Goal: Task Accomplishment & Management: Complete application form

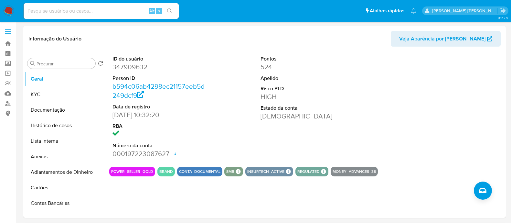
select select "10"
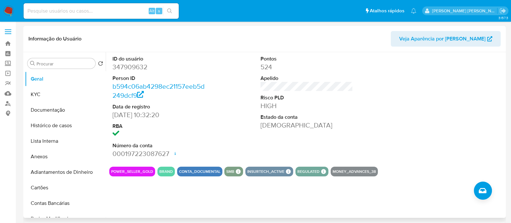
click at [396, 129] on div "ID do usuário 347909632 Person ID b594c06ab4298ec21157eeb5d249dcf9 Data de regi…" at bounding box center [306, 106] width 395 height 109
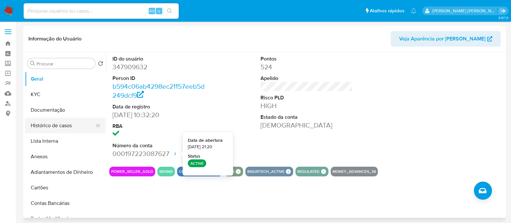
click at [72, 126] on button "Histórico de casos" at bounding box center [63, 126] width 76 height 16
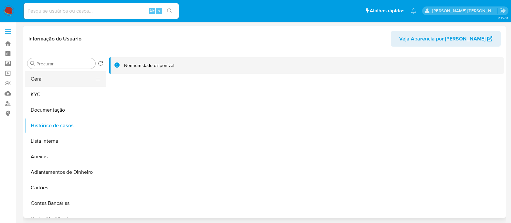
click at [55, 76] on button "Geral" at bounding box center [63, 79] width 76 height 16
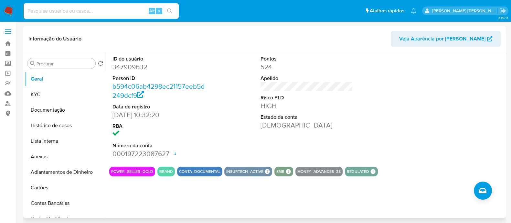
drag, startPoint x: 397, startPoint y: 132, endPoint x: 116, endPoint y: 117, distance: 280.7
click at [396, 131] on div "ID do usuário 347909632 Person ID b594c06ab4298ec21157eeb5d249dcf9 Data de regi…" at bounding box center [306, 106] width 395 height 109
click at [45, 124] on button "Histórico de casos" at bounding box center [63, 126] width 76 height 16
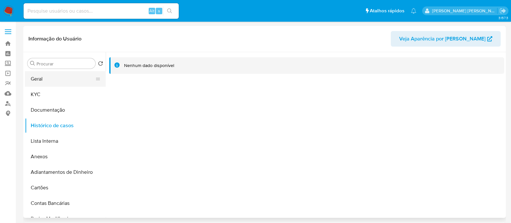
click at [47, 78] on button "Geral" at bounding box center [63, 79] width 76 height 16
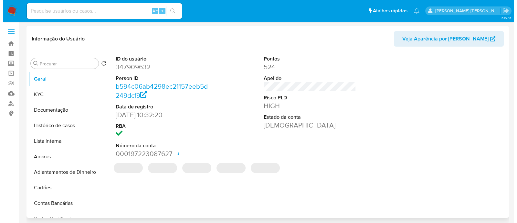
scroll to position [40, 0]
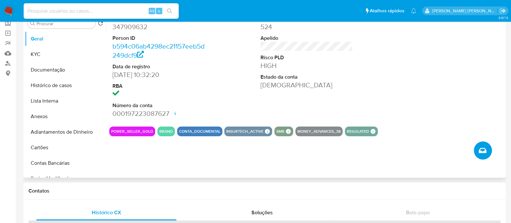
click at [479, 152] on icon "Criar caso manual" at bounding box center [482, 150] width 8 height 8
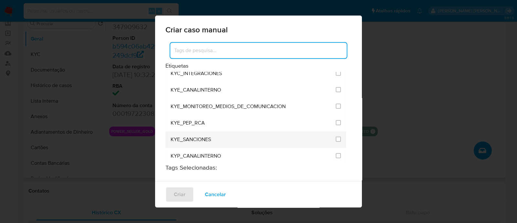
scroll to position [565, 0]
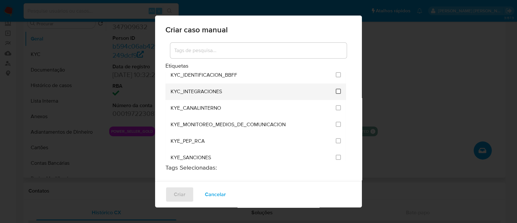
click at [336, 89] on input "2093" at bounding box center [338, 91] width 5 height 5
checkbox input "true"
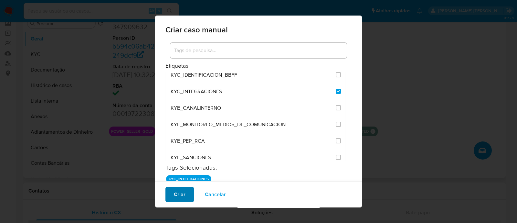
click at [182, 194] on span "Criar" at bounding box center [180, 194] width 12 height 14
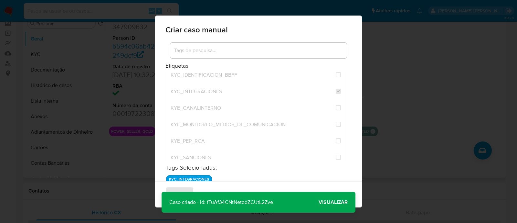
click at [339, 202] on span "Visualizar" at bounding box center [332, 202] width 29 height 0
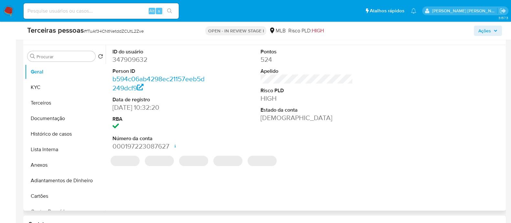
select select "10"
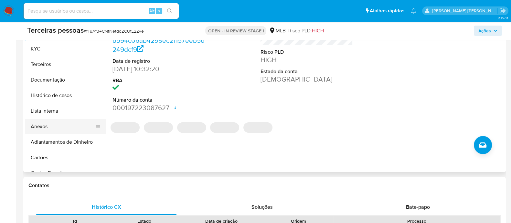
click at [40, 124] on button "Anexos" at bounding box center [63, 127] width 76 height 16
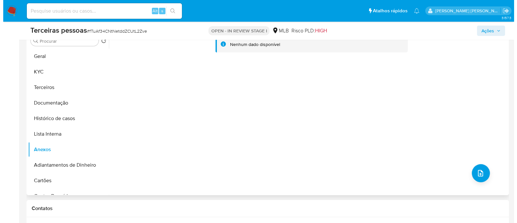
scroll to position [121, 0]
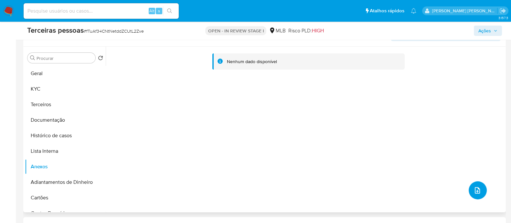
click at [475, 189] on icon "upload-file" at bounding box center [477, 190] width 8 height 8
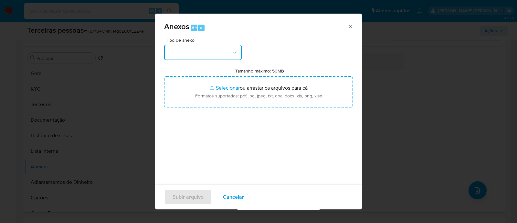
click at [205, 51] on button "button" at bounding box center [203, 53] width 78 height 16
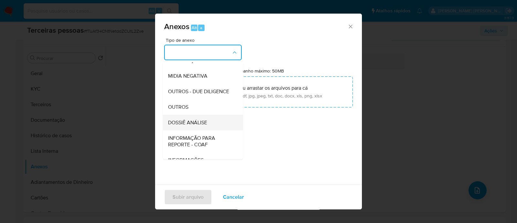
scroll to position [99, 0]
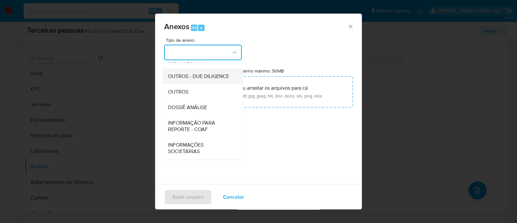
click at [215, 78] on span "OUTROS - DUE DILIGENCE" at bounding box center [198, 76] width 61 height 6
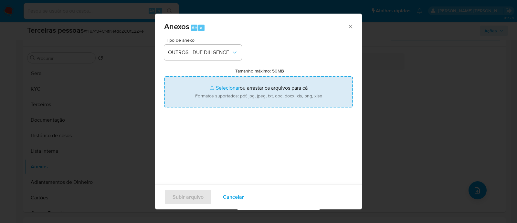
click at [268, 93] on input "Tamanho máximo: 50MB Selecionar arquivos" at bounding box center [258, 91] width 189 height 31
type input "C:\fakepath\LUCIO GROSSMANN softon.pdf"
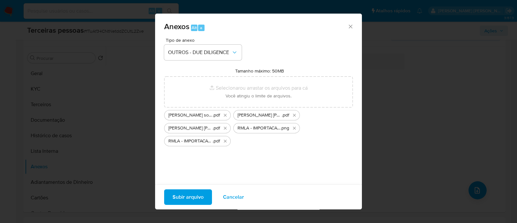
click at [182, 194] on span "Subir arquivo" at bounding box center [187, 197] width 31 height 14
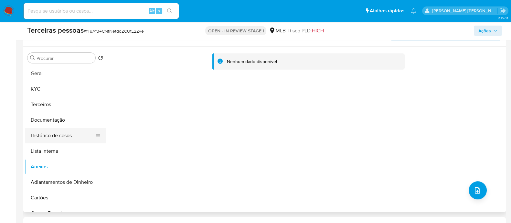
click at [46, 139] on button "Histórico de casos" at bounding box center [63, 136] width 76 height 16
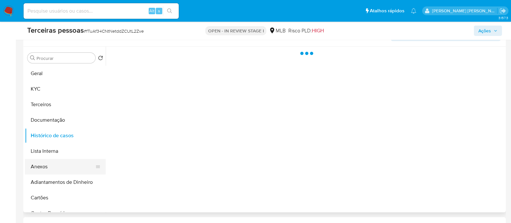
click at [50, 168] on button "Anexos" at bounding box center [63, 167] width 76 height 16
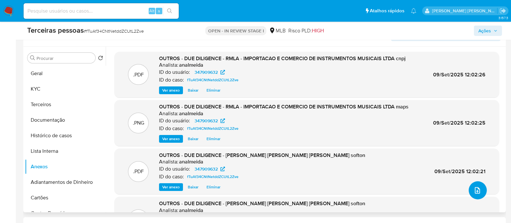
click at [475, 188] on icon "upload-file" at bounding box center [477, 190] width 8 height 8
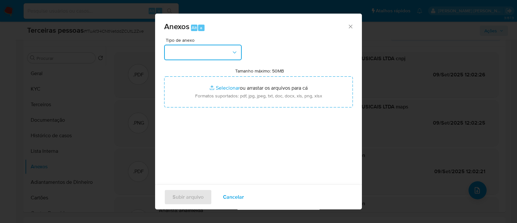
click at [192, 52] on button "button" at bounding box center [203, 53] width 78 height 16
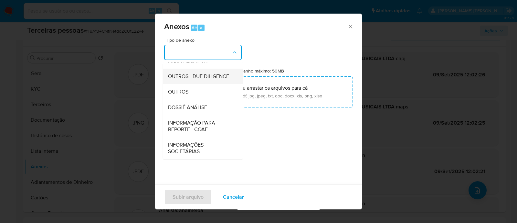
click at [177, 73] on span "OUTROS - DUE DILIGENCE" at bounding box center [198, 76] width 61 height 6
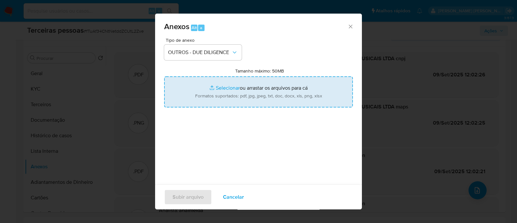
click at [252, 87] on input "Tamanho máximo: 50MB Selecionar arquivos" at bounding box center [258, 91] width 189 height 31
type input "C:\fakepath\RMLA - IMPORTACAO E COMERCIO DE INSTRUMENTOS MUSICAIS LTDA softon.p…"
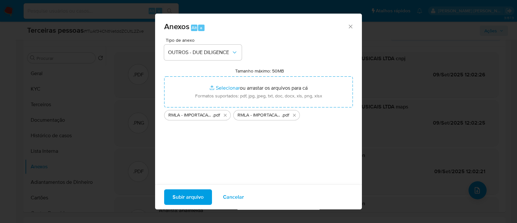
click at [198, 199] on span "Subir arquivo" at bounding box center [187, 197] width 31 height 14
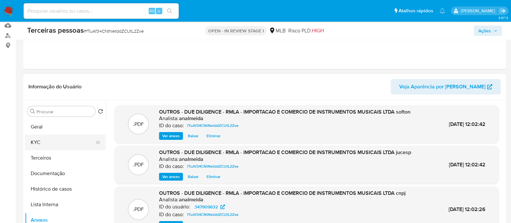
scroll to position [80, 0]
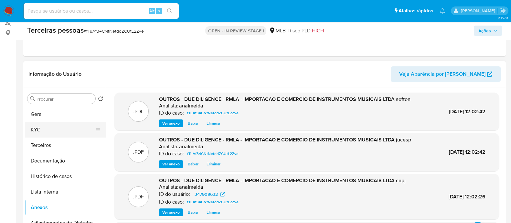
click at [53, 123] on button "KYC" at bounding box center [63, 130] width 76 height 16
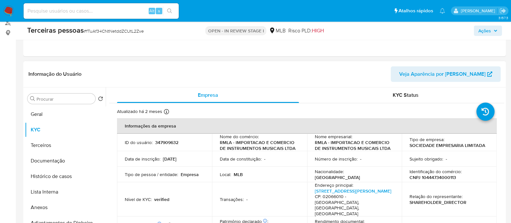
click at [446, 178] on p "CNPJ 10444734000113" at bounding box center [432, 177] width 47 height 6
copy p "10444734000113"
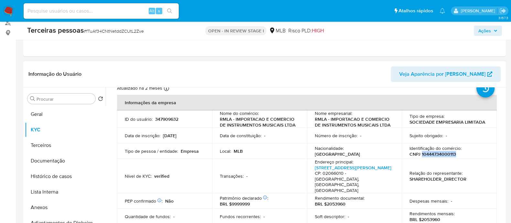
scroll to position [40, 0]
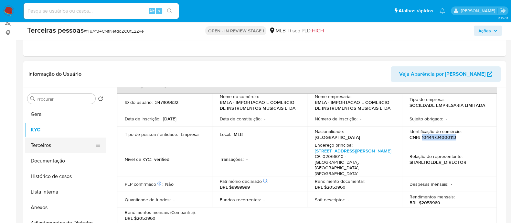
click at [53, 147] on button "Terceiros" at bounding box center [63, 145] width 76 height 16
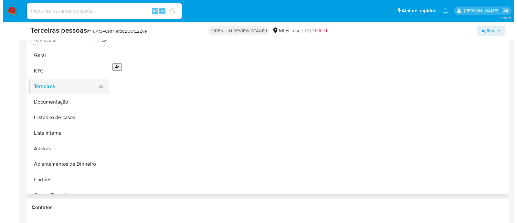
scroll to position [121, 0]
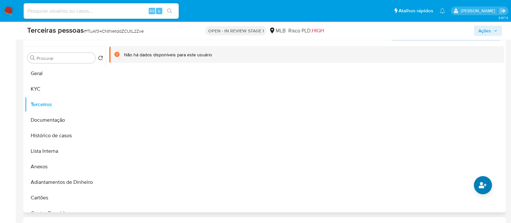
drag, startPoint x: 493, startPoint y: 187, endPoint x: 482, endPoint y: 185, distance: 11.1
click at [491, 187] on div at bounding box center [305, 129] width 398 height 165
click at [481, 185] on icon "common.add_complementary_information" at bounding box center [482, 185] width 8 height 6
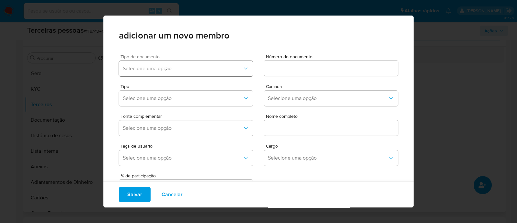
drag, startPoint x: 213, startPoint y: 64, endPoint x: 211, endPoint y: 75, distance: 11.4
click at [212, 64] on button "Selecione uma opção" at bounding box center [186, 69] width 134 height 16
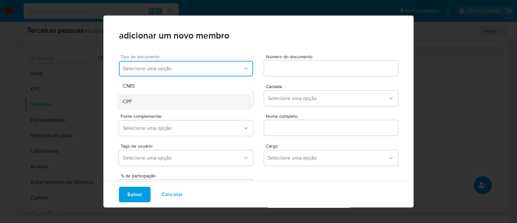
click at [160, 106] on div "CPF" at bounding box center [172, 102] width 99 height 16
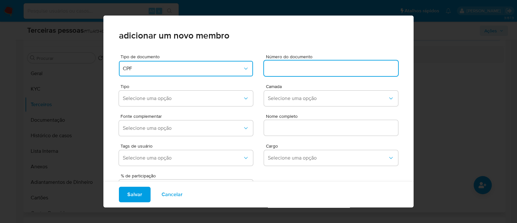
click at [323, 68] on input at bounding box center [331, 68] width 134 height 8
type input "147.299.818-98"
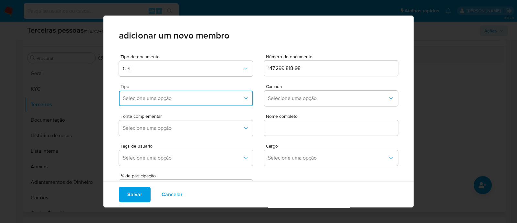
click at [157, 99] on span "Selecione uma opção" at bounding box center [183, 98] width 120 height 6
click at [130, 173] on div "Accionistas" at bounding box center [172, 178] width 99 height 16
click at [279, 96] on span "Selecione uma opção" at bounding box center [328, 98] width 120 height 6
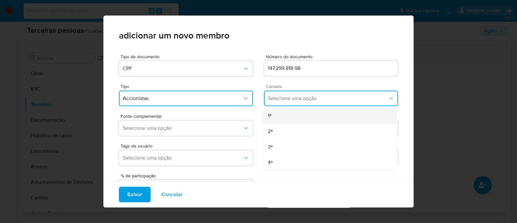
click at [272, 115] on div "1ª" at bounding box center [317, 116] width 99 height 16
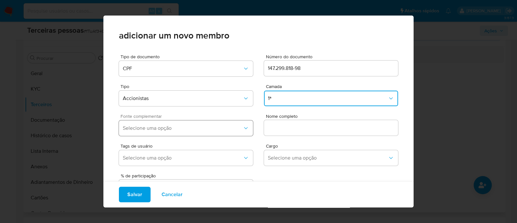
click at [203, 134] on button "Selecione uma opção" at bounding box center [186, 128] width 134 height 16
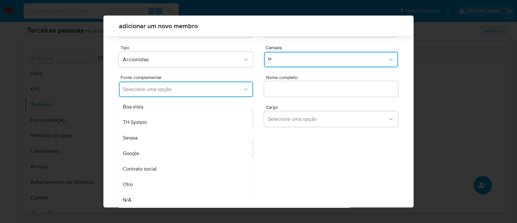
drag, startPoint x: 157, startPoint y: 165, endPoint x: 235, endPoint y: 136, distance: 82.9
click at [158, 165] on div "Contrato social" at bounding box center [172, 169] width 99 height 16
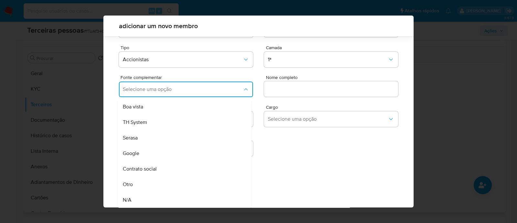
scroll to position [24, 0]
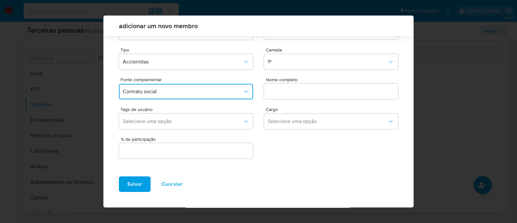
drag, startPoint x: 275, startPoint y: 102, endPoint x: 289, endPoint y: 91, distance: 18.3
click at [275, 101] on div "Tipo de documento CPF Número do documento 147.299.818-98 Tipo Accionistas Camad…" at bounding box center [258, 86] width 279 height 147
drag, startPoint x: 289, startPoint y: 91, endPoint x: 293, endPoint y: 103, distance: 12.4
click at [290, 91] on input "text" at bounding box center [331, 91] width 134 height 8
click at [310, 92] on input "text" at bounding box center [331, 91] width 134 height 8
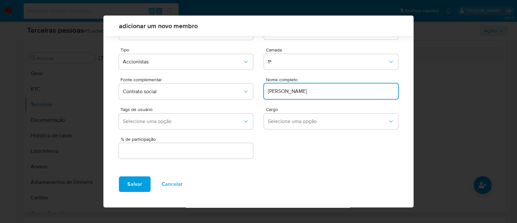
type input "LUCIO GROSSMANN"
click at [232, 151] on input "text" at bounding box center [186, 150] width 134 height 8
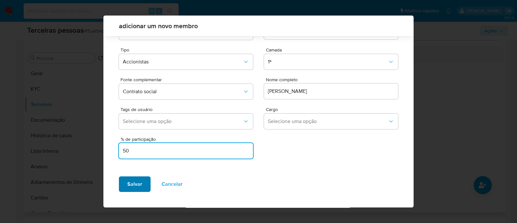
type input "50"
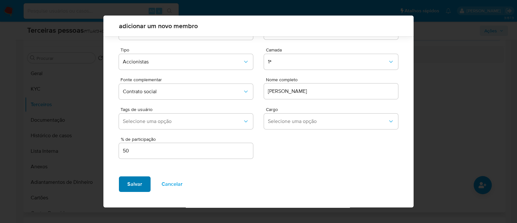
click at [134, 182] on span "Salvar" at bounding box center [134, 184] width 15 height 14
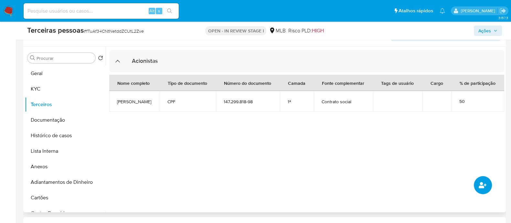
click at [479, 176] on button "common.add_complementary_information" at bounding box center [483, 185] width 18 height 18
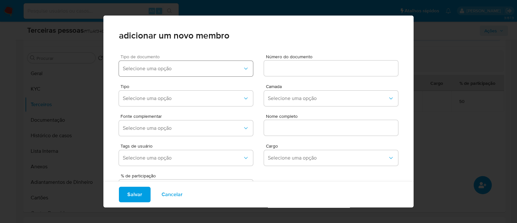
click at [198, 70] on span "Selecione uma opção" at bounding box center [183, 68] width 120 height 6
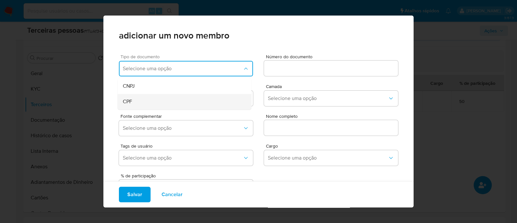
click at [176, 103] on div "CPF" at bounding box center [172, 102] width 99 height 16
click at [294, 62] on div at bounding box center [331, 68] width 134 height 16
click at [290, 72] on input at bounding box center [331, 68] width 134 height 8
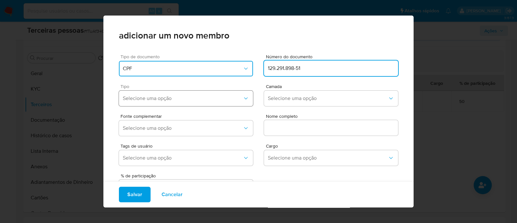
type input "129.291.898-51"
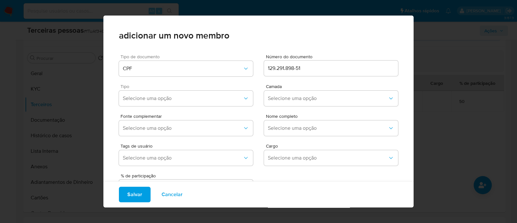
click at [201, 107] on div "Tipo Selecione uma opção" at bounding box center [186, 96] width 134 height 25
click at [203, 94] on button "Selecione uma opção" at bounding box center [186, 98] width 134 height 16
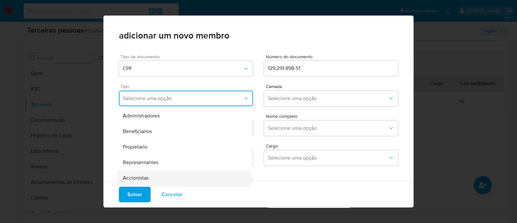
click at [161, 176] on div "Accionistas" at bounding box center [172, 178] width 99 height 16
click at [304, 97] on span "Selecione uma opção" at bounding box center [328, 98] width 120 height 6
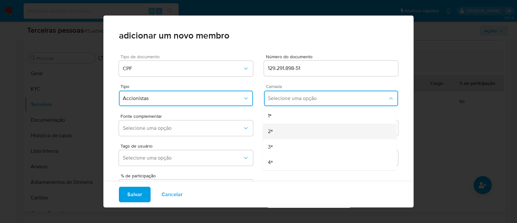
click at [279, 123] on div "2ª" at bounding box center [317, 131] width 99 height 16
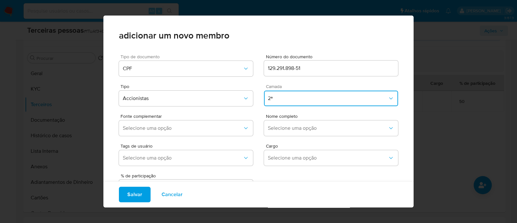
click at [283, 93] on button "2ª" at bounding box center [331, 98] width 134 height 16
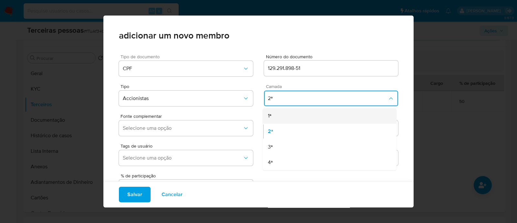
click at [272, 115] on div "1ª" at bounding box center [317, 116] width 99 height 16
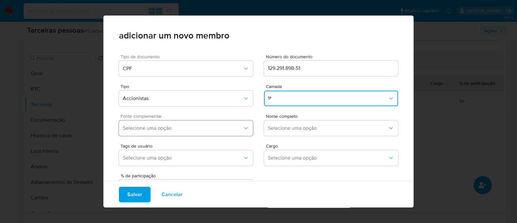
click at [218, 124] on button "Selecione uma opção" at bounding box center [186, 128] width 134 height 16
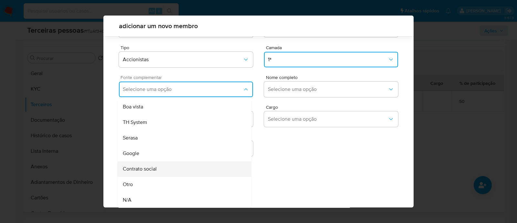
click at [184, 171] on div "Contrato social" at bounding box center [172, 169] width 99 height 16
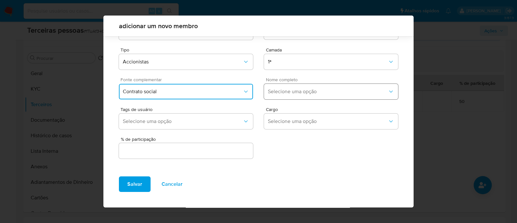
click at [364, 89] on span "Selecione uma opção" at bounding box center [328, 91] width 120 height 6
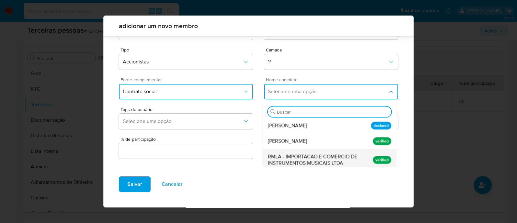
scroll to position [13, 0]
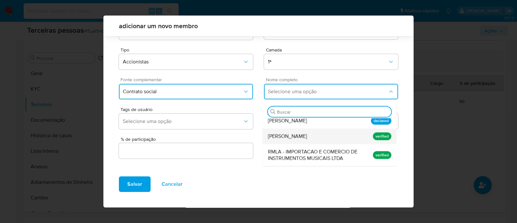
click at [307, 139] on span "Carlos Rene Cesar de Assis Moura" at bounding box center [287, 136] width 39 height 6
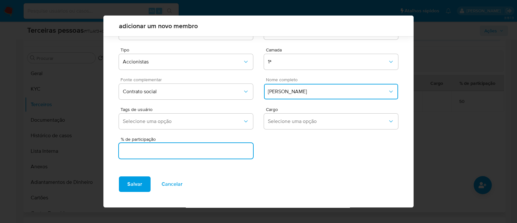
click at [236, 152] on input "text" at bounding box center [186, 150] width 134 height 8
type input "45"
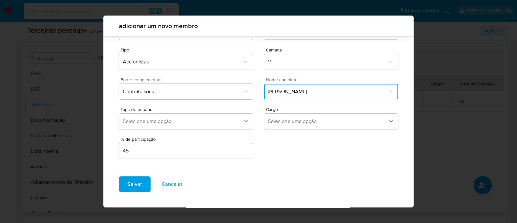
click at [130, 193] on div "Salvar Cancelar" at bounding box center [258, 189] width 310 height 36
click at [137, 185] on span "Salvar" at bounding box center [134, 184] width 15 height 14
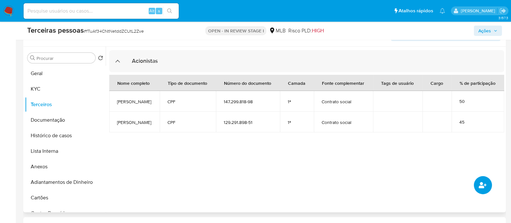
click at [480, 184] on icon "common.add_complementary_information" at bounding box center [482, 185] width 8 height 6
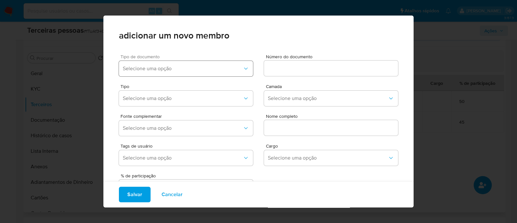
click at [228, 67] on span "Selecione uma opção" at bounding box center [183, 68] width 120 height 6
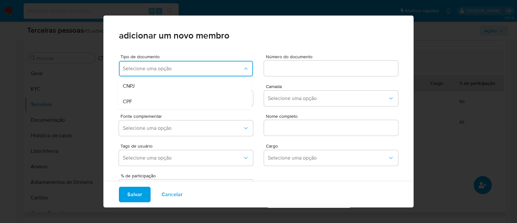
drag, startPoint x: 189, startPoint y: 103, endPoint x: 229, endPoint y: 89, distance: 42.5
click at [189, 103] on div "CPF" at bounding box center [172, 102] width 99 height 16
drag, startPoint x: 301, startPoint y: 56, endPoint x: 294, endPoint y: 74, distance: 19.6
click at [300, 61] on div "Número do documento" at bounding box center [331, 66] width 134 height 25
click at [294, 74] on div at bounding box center [331, 68] width 134 height 16
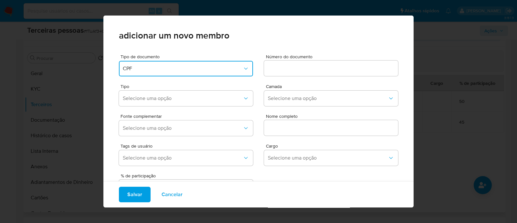
click at [293, 66] on input at bounding box center [331, 68] width 134 height 8
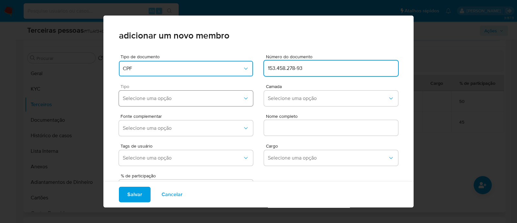
type input "153.458.278-93"
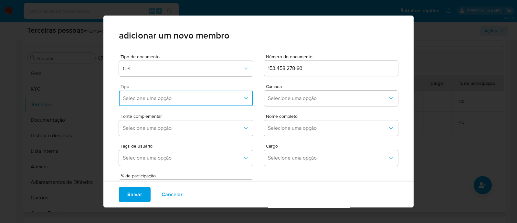
click at [177, 95] on span "Selecione uma opção" at bounding box center [183, 98] width 120 height 6
drag, startPoint x: 156, startPoint y: 175, endPoint x: 171, endPoint y: 169, distance: 16.3
click at [156, 176] on div "Accionistas" at bounding box center [172, 178] width 99 height 16
click at [305, 92] on button "Selecione uma opção" at bounding box center [331, 98] width 134 height 16
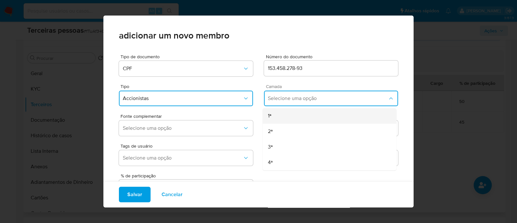
click at [300, 114] on div "1ª" at bounding box center [317, 116] width 99 height 16
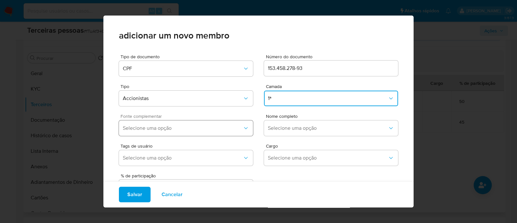
click at [213, 133] on button "Selecione uma opção" at bounding box center [186, 128] width 134 height 16
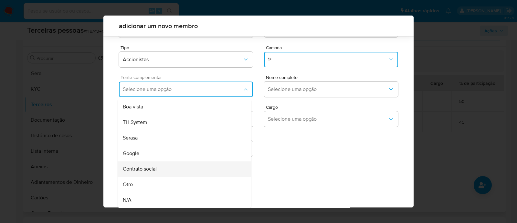
click at [152, 166] on span "Contrato social" at bounding box center [140, 168] width 34 height 6
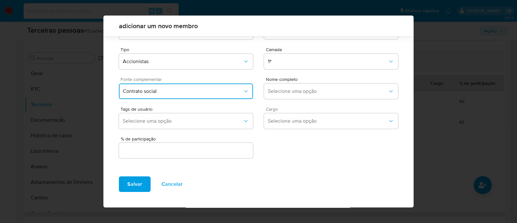
scroll to position [24, 0]
click at [312, 94] on button "Selecione uma opção" at bounding box center [331, 92] width 134 height 16
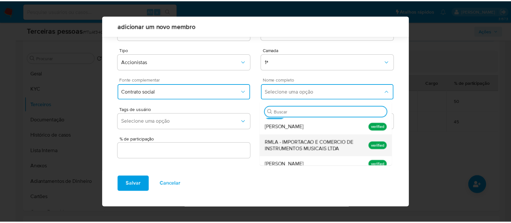
scroll to position [13, 0]
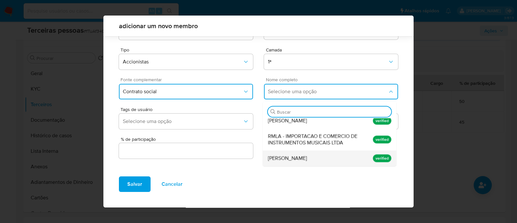
click at [307, 157] on span "Ana Paula Cesar de Assis Moura" at bounding box center [287, 158] width 39 height 6
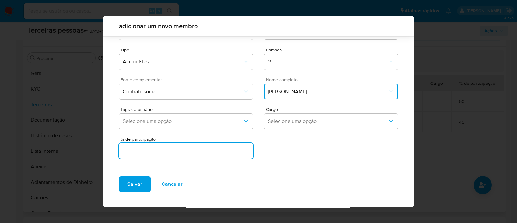
click at [227, 147] on input "text" at bounding box center [186, 150] width 134 height 8
type input "5"
click at [127, 190] on span "Salvar" at bounding box center [134, 184] width 15 height 14
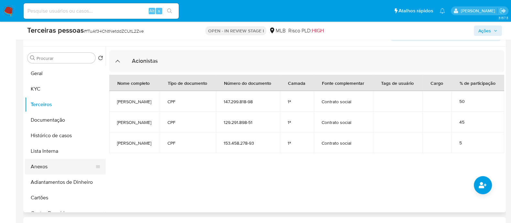
click at [46, 166] on button "Anexos" at bounding box center [63, 167] width 76 height 16
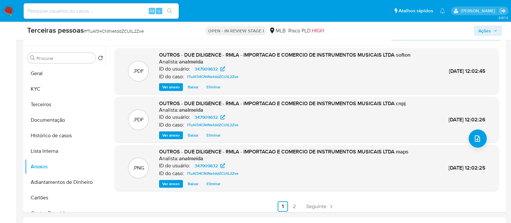
scroll to position [54, 0]
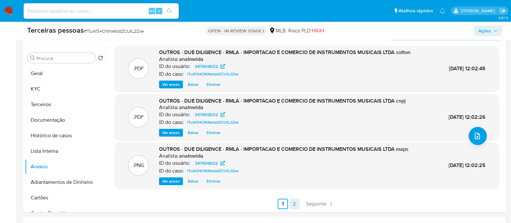
click at [295, 206] on link "2" at bounding box center [294, 203] width 10 height 10
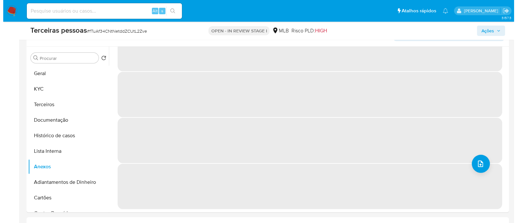
scroll to position [0, 0]
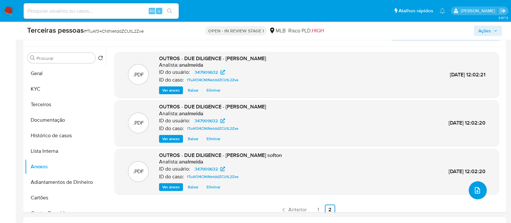
click at [469, 193] on button "upload-file" at bounding box center [477, 190] width 18 height 18
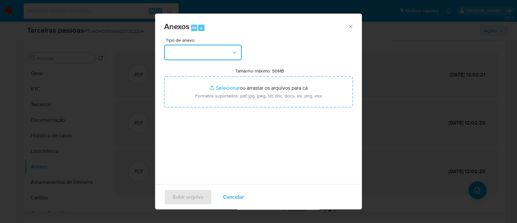
click at [205, 52] on button "button" at bounding box center [203, 53] width 78 height 16
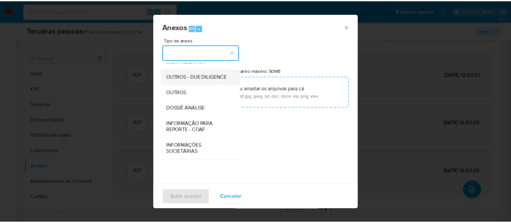
scroll to position [99, 0]
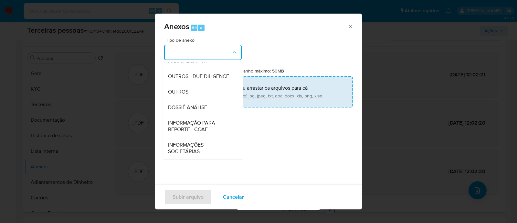
click at [193, 78] on span "OUTROS - DUE DILIGENCE" at bounding box center [198, 76] width 61 height 6
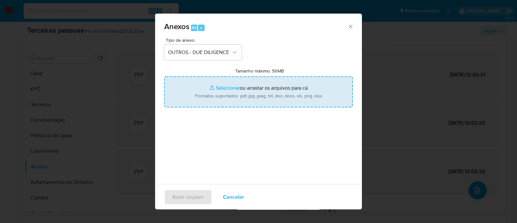
click at [230, 81] on input "Tamanho máximo: 50MB Selecionar arquivos" at bounding box center [258, 91] width 189 height 31
type input "C:\fakepath\Matriz de Risco - RMLA - IMPORTACAO E COMERCIO DE INSTRUMENTOS MUSI…"
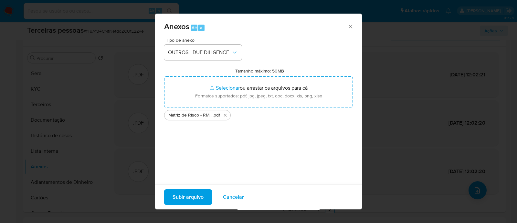
click at [193, 196] on span "Subir arquivo" at bounding box center [187, 197] width 31 height 14
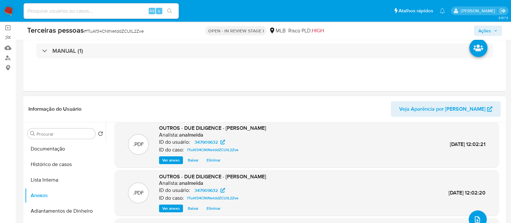
scroll to position [80, 0]
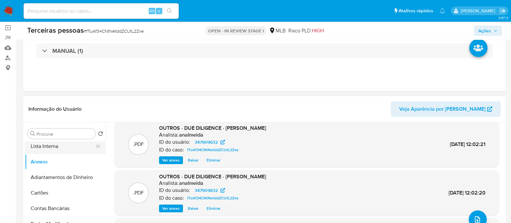
click at [66, 145] on button "Lista Interna" at bounding box center [63, 146] width 76 height 16
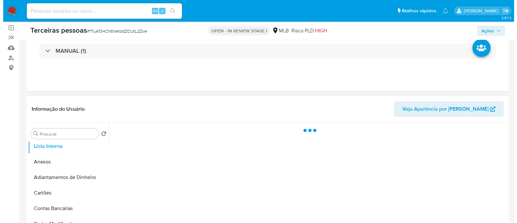
scroll to position [0, 0]
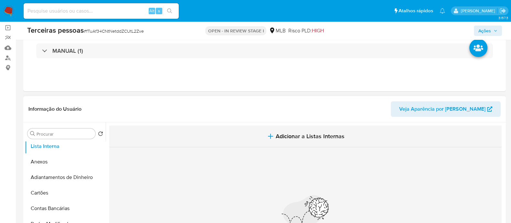
click at [353, 130] on button "Adicionar a Listas Internas" at bounding box center [305, 136] width 392 height 22
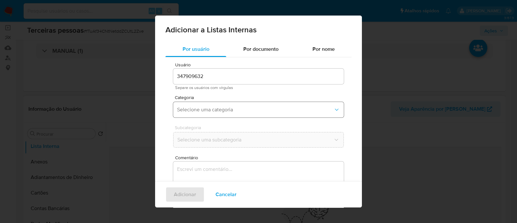
click at [221, 107] on span "Selecione uma categoria" at bounding box center [255, 109] width 156 height 6
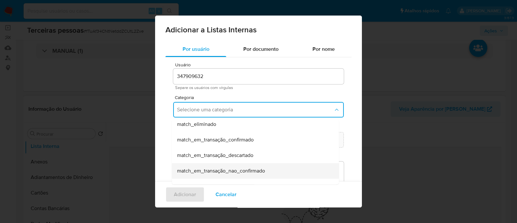
scroll to position [168, 0]
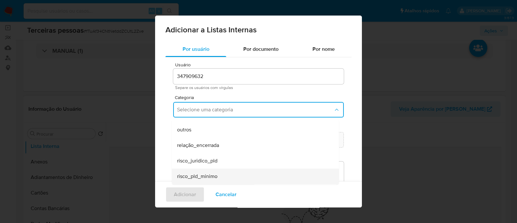
click at [216, 177] on span "risco_pld_minimo" at bounding box center [197, 176] width 40 height 6
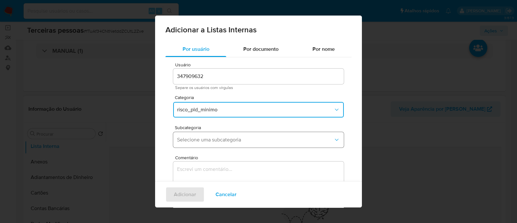
click at [202, 144] on button "Selecione uma subcategoria" at bounding box center [258, 140] width 171 height 16
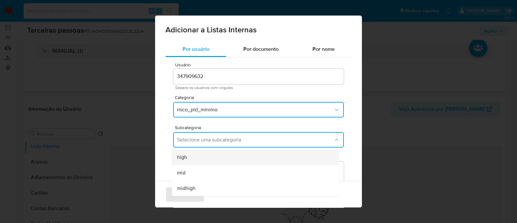
click at [203, 155] on div "high" at bounding box center [253, 157] width 153 height 16
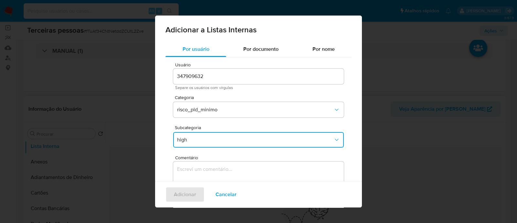
click at [228, 172] on textarea "Comentário" at bounding box center [258, 192] width 171 height 62
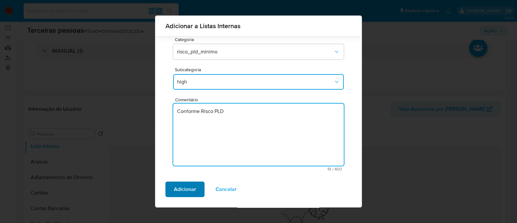
type textarea "Conforme Risco PLD"
click at [174, 187] on span "Adicionar" at bounding box center [185, 189] width 22 height 14
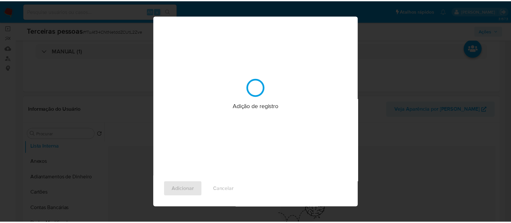
scroll to position [0, 0]
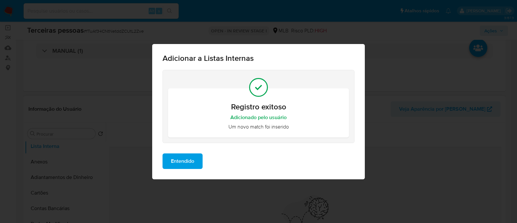
click at [171, 166] on span "Entendido" at bounding box center [182, 161] width 23 height 14
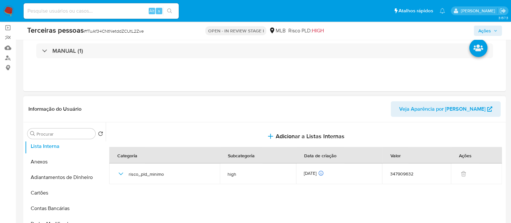
click at [489, 32] on span "Ações" at bounding box center [484, 31] width 13 height 10
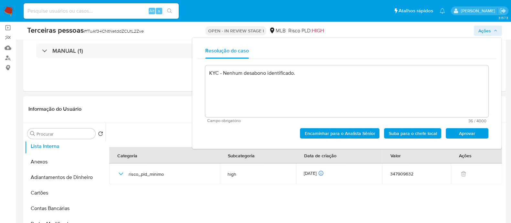
click at [473, 130] on span "Aprovar" at bounding box center [467, 133] width 34 height 9
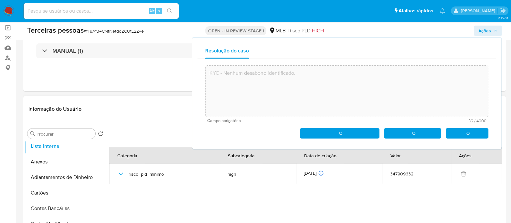
type textarea "KYC - Nenhum desabono identificado."
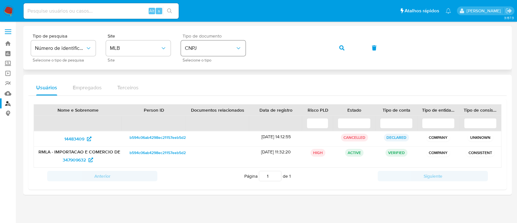
click at [203, 42] on button "CNPJ" at bounding box center [213, 48] width 65 height 16
click at [341, 49] on icon "button" at bounding box center [341, 47] width 5 height 5
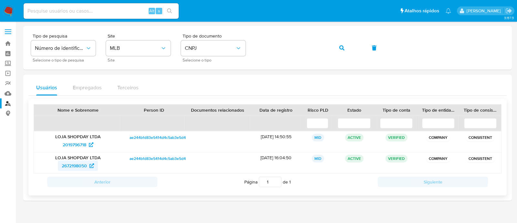
click at [71, 167] on span "2672198050" at bounding box center [74, 165] width 25 height 10
click at [342, 47] on icon "button" at bounding box center [341, 47] width 5 height 5
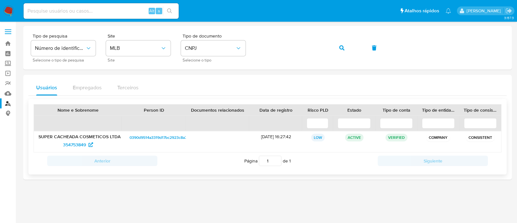
click at [87, 138] on p "SUPER CACHEADA COSMETICOS LTDA" at bounding box center [77, 136] width 79 height 6
click at [86, 145] on span "354753849" at bounding box center [74, 144] width 23 height 10
click at [335, 51] on button "button" at bounding box center [342, 48] width 22 height 16
click at [90, 147] on span "2674911975" at bounding box center [78, 144] width 30 height 10
click at [339, 47] on icon "button" at bounding box center [341, 47] width 5 height 5
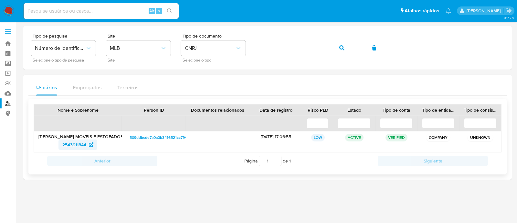
click at [74, 143] on span "2543911844" at bounding box center [74, 144] width 24 height 10
click at [339, 47] on button "button" at bounding box center [342, 48] width 22 height 16
click at [82, 141] on span "2538683557" at bounding box center [75, 144] width 26 height 10
click at [332, 53] on button "button" at bounding box center [342, 48] width 22 height 16
click at [89, 145] on span "2674911975" at bounding box center [78, 144] width 30 height 10
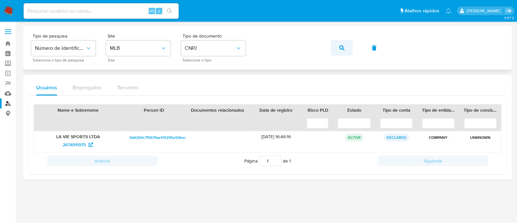
click at [332, 50] on button "button" at bounding box center [342, 48] width 22 height 16
click at [78, 142] on span "715198285" at bounding box center [74, 144] width 21 height 10
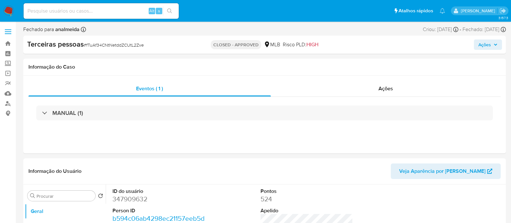
select select "10"
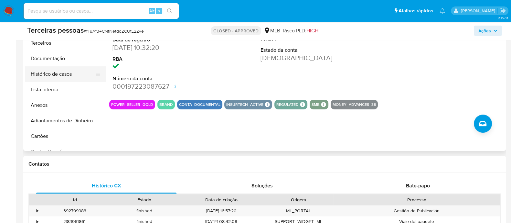
scroll to position [121, 0]
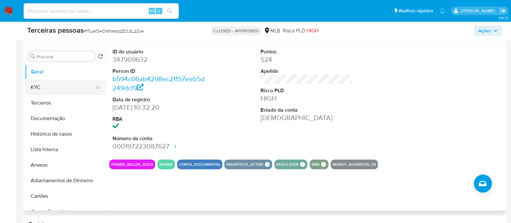
click at [66, 86] on button "KYC" at bounding box center [63, 87] width 76 height 16
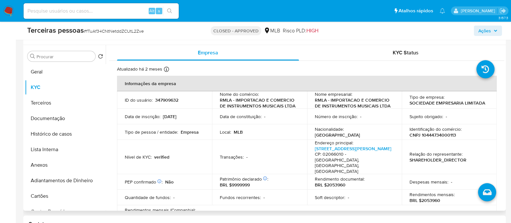
click at [431, 132] on p "CNPJ 10444734000113" at bounding box center [432, 135] width 47 height 6
click at [428, 132] on p "CNPJ 10444734000113" at bounding box center [432, 135] width 47 height 6
click at [424, 135] on p "CNPJ 10444734000113" at bounding box center [432, 135] width 47 height 6
copy p "10444734000113"
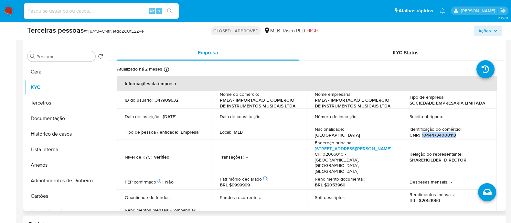
scroll to position [0, 0]
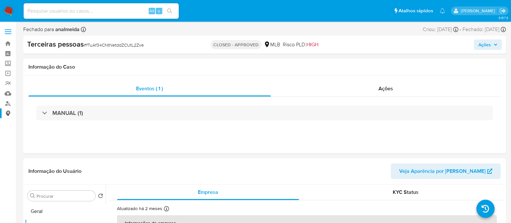
click at [7, 108] on link "Consolidado" at bounding box center [38, 113] width 77 height 10
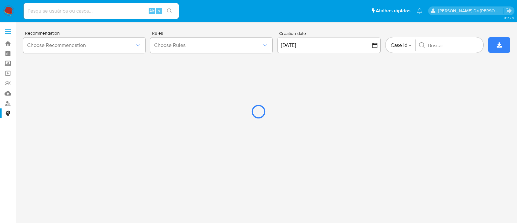
click at [10, 104] on div at bounding box center [258, 111] width 517 height 223
click at [6, 102] on div at bounding box center [258, 111] width 517 height 223
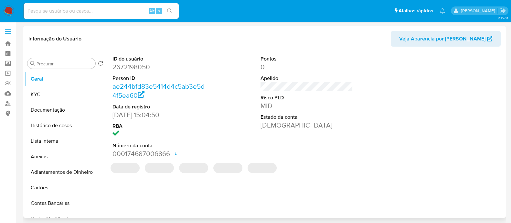
select select "10"
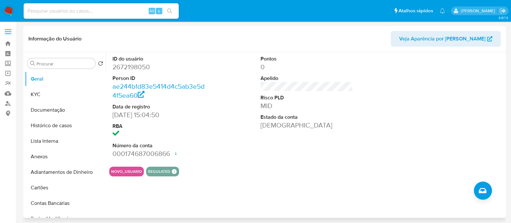
click at [392, 120] on div "ID do usuário 2672198050 Person ID ae244bfd83e5414d4c5ab3e5d4f5ea60 Data de reg…" at bounding box center [306, 106] width 395 height 109
click at [330, 104] on dd "MID" at bounding box center [306, 105] width 92 height 9
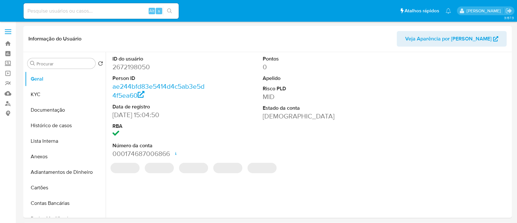
select select "10"
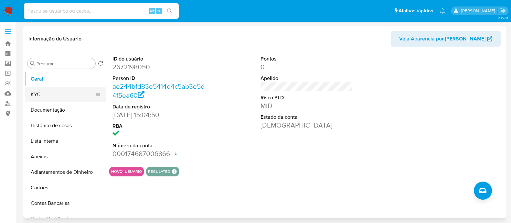
click at [40, 91] on button "KYC" at bounding box center [63, 95] width 76 height 16
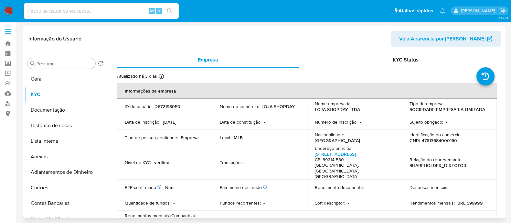
click at [430, 141] on p "CNPJ 47613684000160" at bounding box center [432, 140] width 47 height 6
copy p "47613684000160"
click at [31, 119] on button "Histórico de casos" at bounding box center [63, 126] width 76 height 16
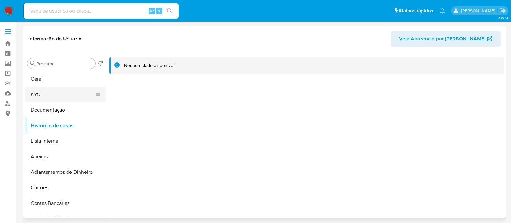
click at [38, 94] on button "KYC" at bounding box center [63, 95] width 76 height 16
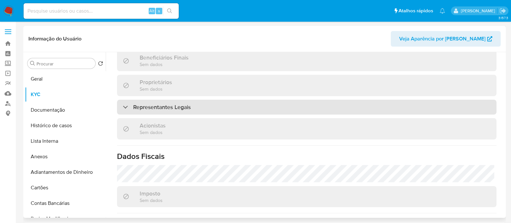
click at [212, 113] on div "Representantes Legais" at bounding box center [306, 106] width 379 height 15
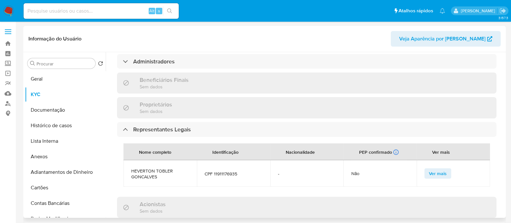
scroll to position [154, 0]
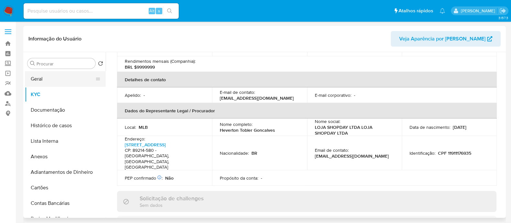
click at [53, 83] on button "Geral" at bounding box center [63, 79] width 76 height 16
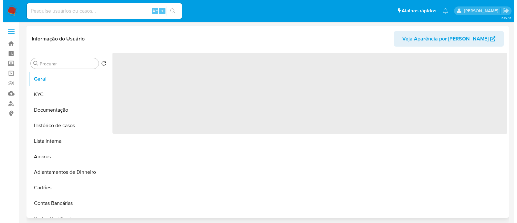
scroll to position [0, 0]
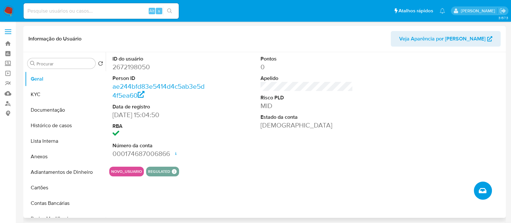
click at [483, 188] on icon "Criar caso manual" at bounding box center [482, 190] width 8 height 5
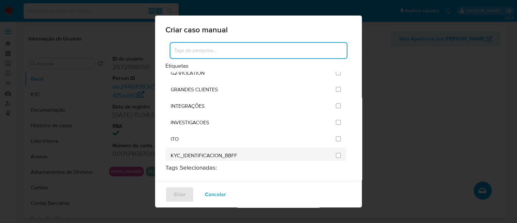
scroll to position [525, 0]
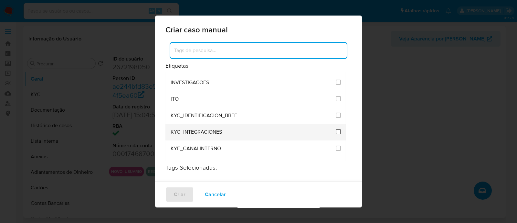
click at [336, 129] on input "2093" at bounding box center [338, 131] width 5 height 5
checkbox input "true"
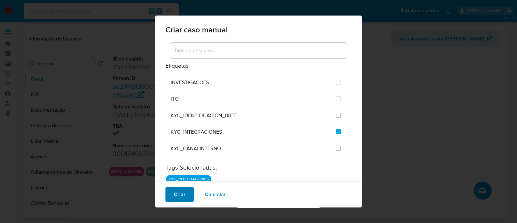
click at [180, 197] on span "Criar" at bounding box center [180, 194] width 12 height 14
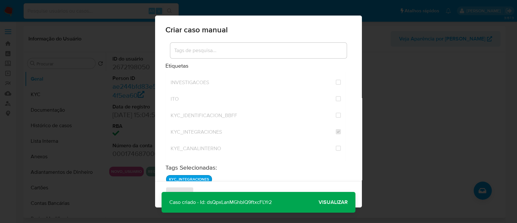
click at [346, 202] on span "Visualizar" at bounding box center [332, 202] width 29 height 0
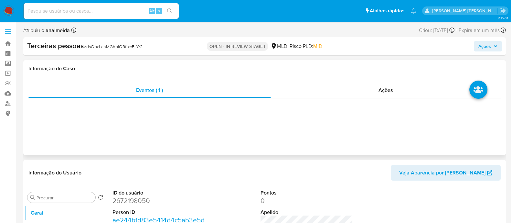
select select "10"
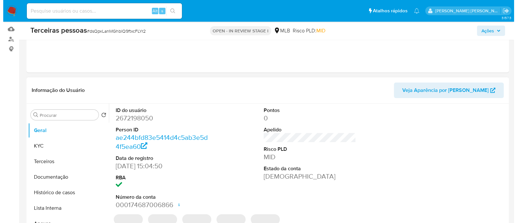
scroll to position [121, 0]
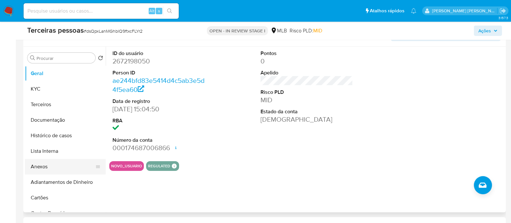
click at [56, 165] on button "Anexos" at bounding box center [63, 167] width 76 height 16
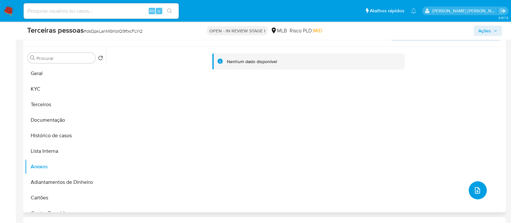
click at [477, 190] on icon "upload-file" at bounding box center [477, 190] width 8 height 8
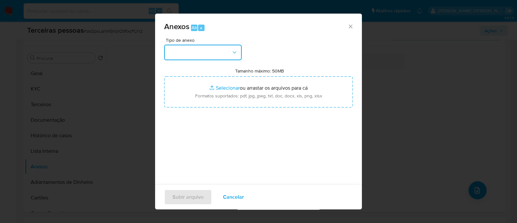
click at [186, 48] on button "button" at bounding box center [203, 53] width 78 height 16
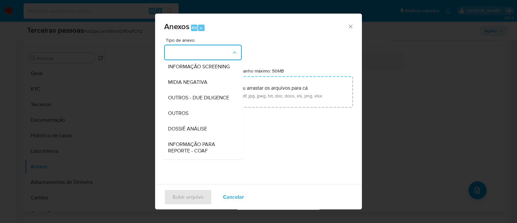
scroll to position [99, 0]
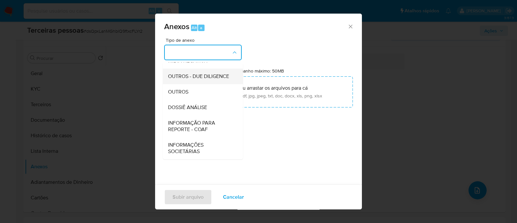
click at [192, 73] on span "OUTROS - DUE DILIGENCE" at bounding box center [198, 76] width 61 height 6
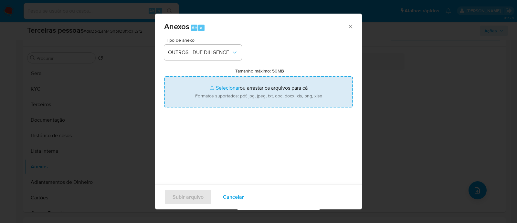
click at [232, 86] on input "Tamanho máximo: 50MB Selecionar arquivos" at bounding box center [258, 91] width 189 height 31
type input "C:\fakepath\LOJA SHOPDAY QSA MEI.pdf"
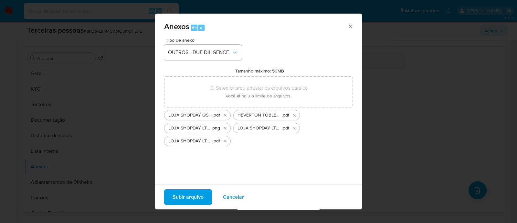
click at [195, 198] on span "Subir arquivo" at bounding box center [187, 197] width 31 height 14
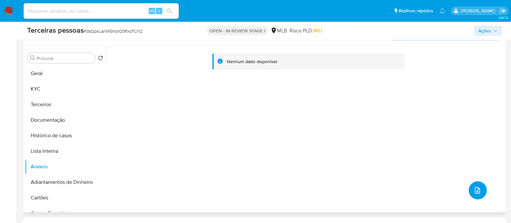
click at [478, 190] on icon "upload-file" at bounding box center [477, 190] width 8 height 8
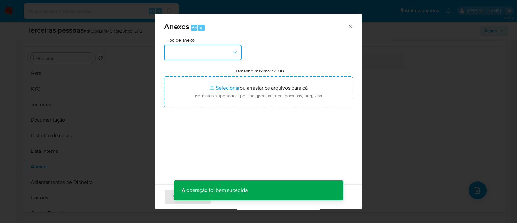
click at [236, 54] on icon "button" at bounding box center [234, 52] width 6 height 6
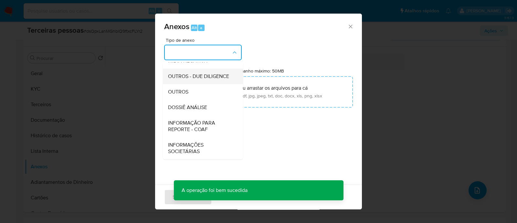
click at [212, 75] on span "OUTROS - DUE DILIGENCE" at bounding box center [198, 76] width 61 height 6
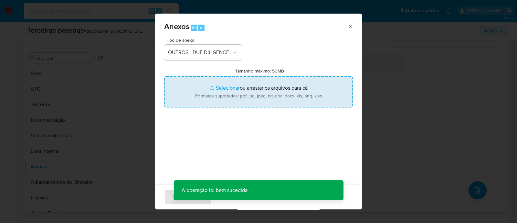
click at [256, 94] on input "Tamanho máximo: 50MB Selecionar arquivos" at bounding box center [258, 91] width 189 height 31
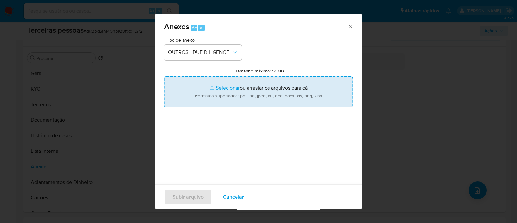
type input "C:\fakepath\Matriz de Risco - LOJA SHOPDAY LTDA.pdf"
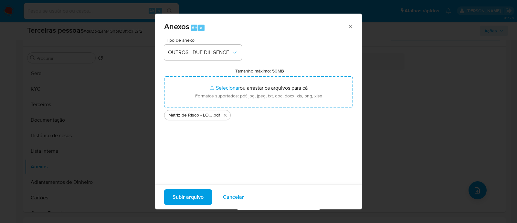
click at [194, 202] on span "Subir arquivo" at bounding box center [187, 197] width 31 height 14
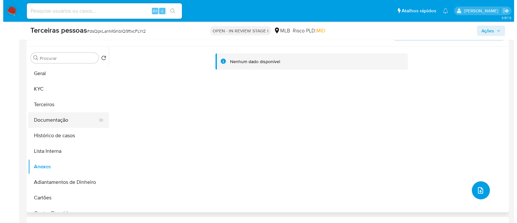
scroll to position [80, 0]
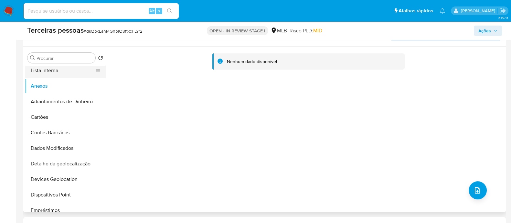
click at [53, 70] on button "Lista Interna" at bounding box center [63, 71] width 76 height 16
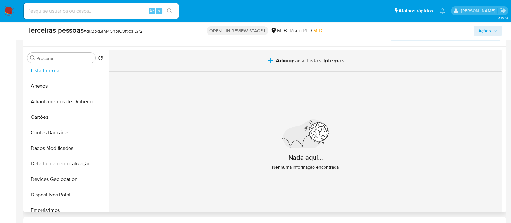
click at [364, 57] on button "Adicionar a Listas Internas" at bounding box center [305, 61] width 392 height 22
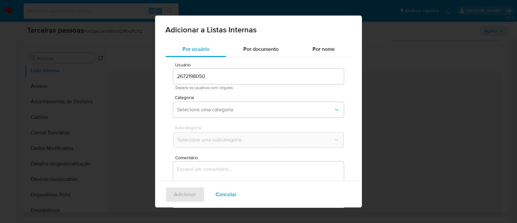
click at [220, 120] on div "Categoria Selecione uma categoria" at bounding box center [258, 107] width 171 height 25
click at [235, 106] on span "Selecione uma categoria" at bounding box center [255, 109] width 156 height 6
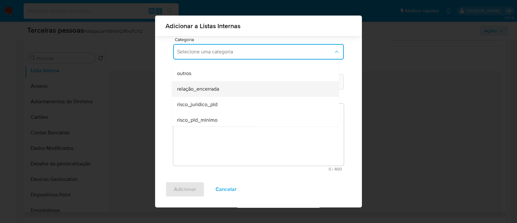
scroll to position [168, 0]
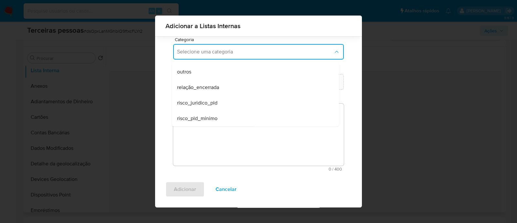
click at [218, 114] on div "risco_pld_minimo" at bounding box center [253, 118] width 153 height 16
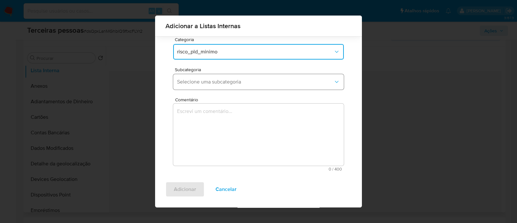
click at [221, 85] on button "Selecione uma subcategoria" at bounding box center [258, 82] width 171 height 16
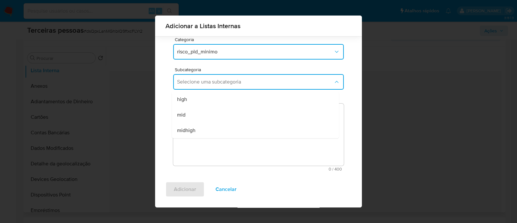
drag, startPoint x: 219, startPoint y: 115, endPoint x: 229, endPoint y: 132, distance: 20.3
click at [219, 116] on div "mid" at bounding box center [253, 115] width 153 height 16
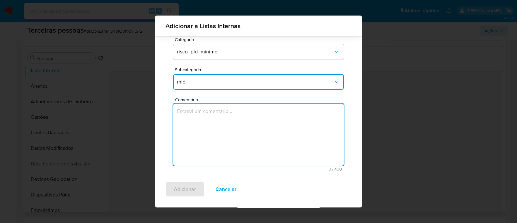
click at [229, 133] on textarea "Comentário" at bounding box center [258, 134] width 171 height 62
type textarea "c"
type textarea "Conforme Risco PLD"
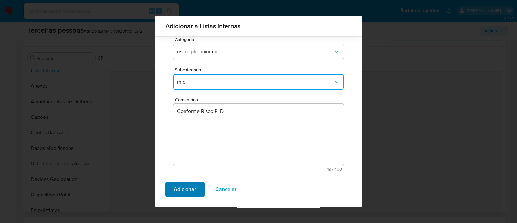
click at [176, 190] on span "Adicionar" at bounding box center [185, 189] width 22 height 14
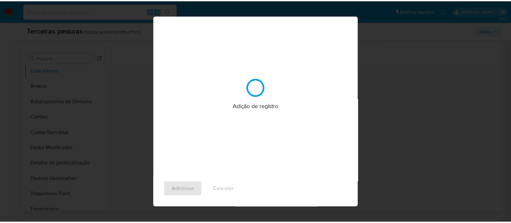
scroll to position [0, 0]
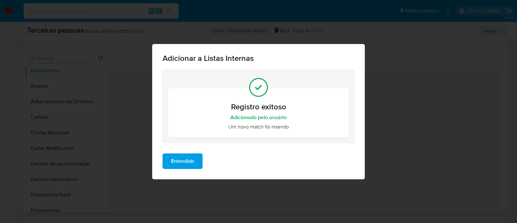
click at [168, 158] on button "Entendido" at bounding box center [182, 161] width 40 height 16
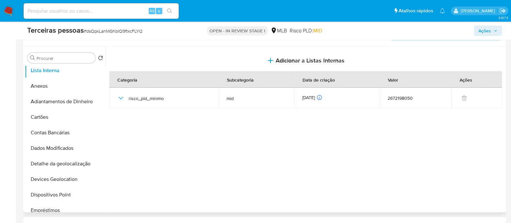
click at [483, 25] on div "Terceiras pessoas # dsQpxLanMGhblQ9ftxcFLYr2 OPEN - IN REVIEW STAGE I MLB Risco…" at bounding box center [264, 31] width 482 height 18
click at [482, 31] on span "Ações" at bounding box center [484, 31] width 13 height 10
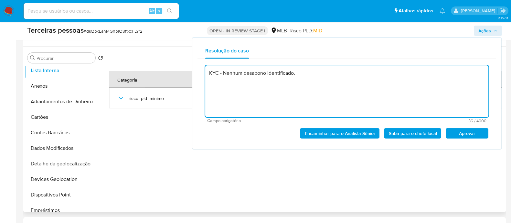
click at [482, 134] on span "Aprovar" at bounding box center [467, 133] width 34 height 9
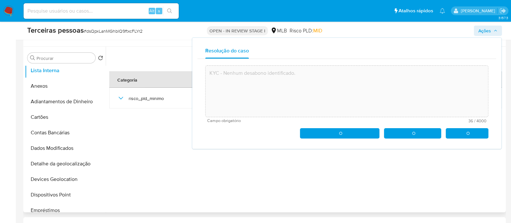
type textarea "KYC - Nenhum desabono identificado."
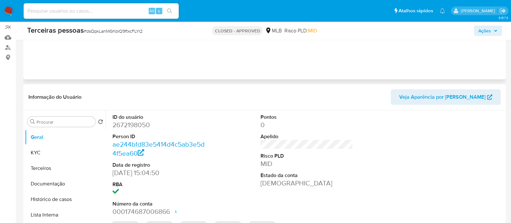
scroll to position [80, 0]
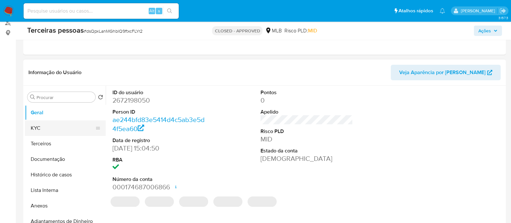
select select "10"
click at [53, 129] on button "KYC" at bounding box center [63, 128] width 76 height 16
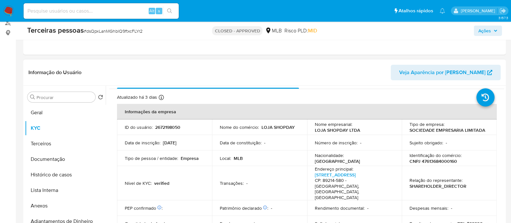
scroll to position [0, 0]
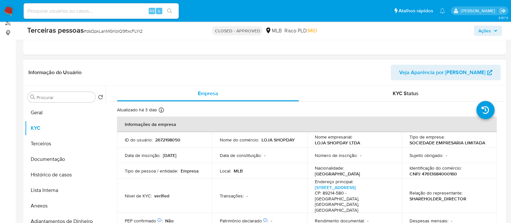
click at [439, 175] on p "CNPJ 47613684000160" at bounding box center [432, 174] width 47 height 6
copy p "47613684000160"
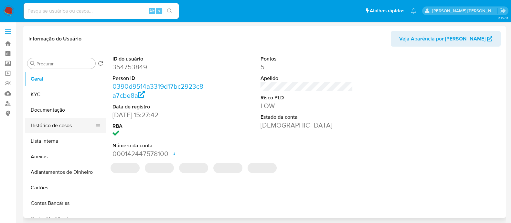
click at [67, 128] on button "Histórico de casos" at bounding box center [63, 126] width 76 height 16
select select "10"
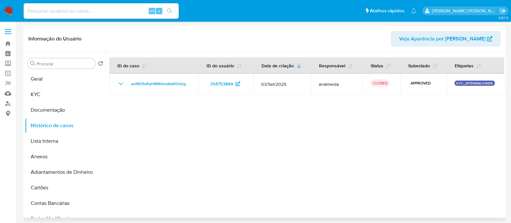
click at [376, 157] on div at bounding box center [305, 134] width 398 height 165
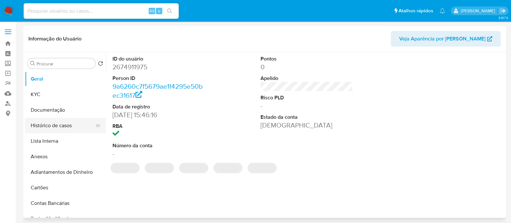
select select "10"
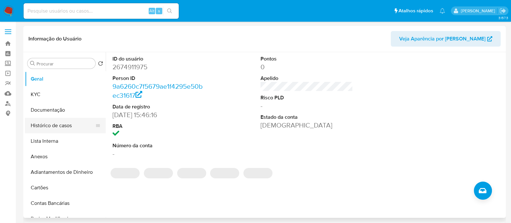
click at [57, 127] on button "Histórico de casos" at bounding box center [63, 126] width 76 height 16
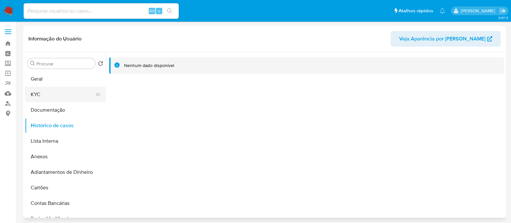
click at [44, 89] on button "KYC" at bounding box center [63, 95] width 76 height 16
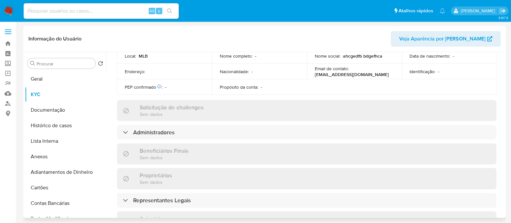
scroll to position [242, 0]
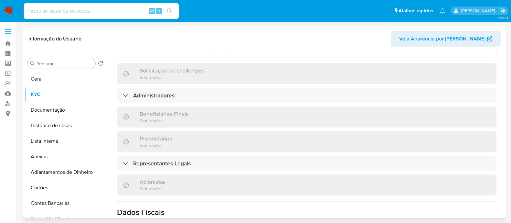
click at [196, 104] on div "Informações da empresa ID do usuário : 2674911975 Nome do comércio : LA VIE SPO…" at bounding box center [306, 98] width 379 height 514
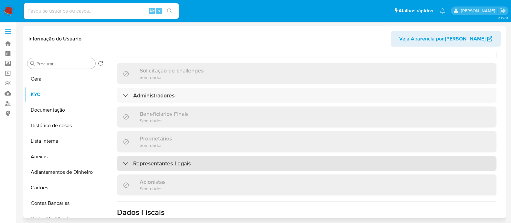
click at [214, 159] on div "Representantes Legais" at bounding box center [306, 163] width 379 height 15
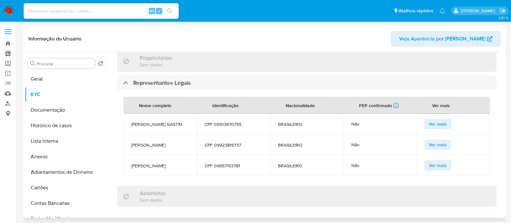
scroll to position [0, 0]
click at [140, 155] on td "FERNANDA GALINDO SILVARES" at bounding box center [159, 144] width 73 height 21
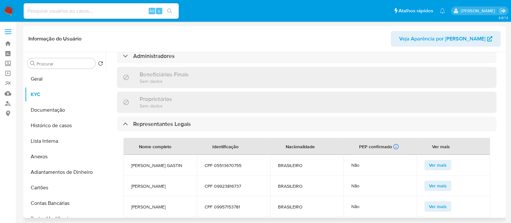
scroll to position [242, 0]
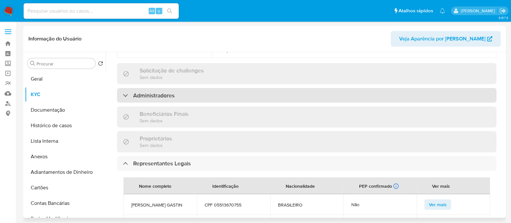
drag, startPoint x: 244, startPoint y: 93, endPoint x: 244, endPoint y: 96, distance: 3.2
click at [242, 96] on div "Administradores" at bounding box center [306, 95] width 379 height 15
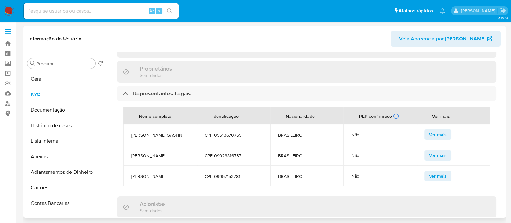
scroll to position [15, 0]
click at [60, 86] on button "Geral" at bounding box center [63, 79] width 76 height 16
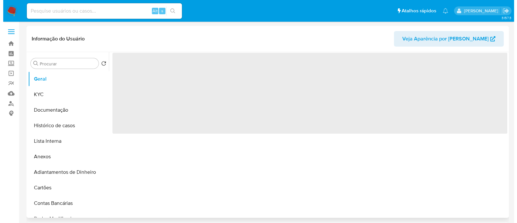
scroll to position [0, 0]
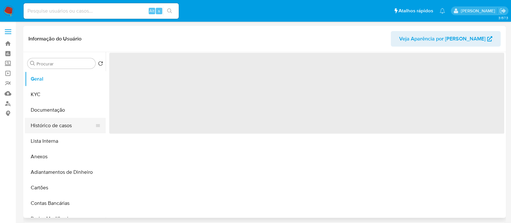
click at [45, 126] on button "Histórico de casos" at bounding box center [63, 126] width 76 height 16
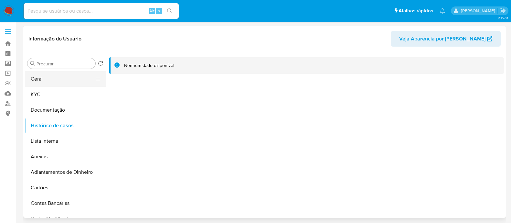
click at [73, 81] on button "Geral" at bounding box center [63, 79] width 76 height 16
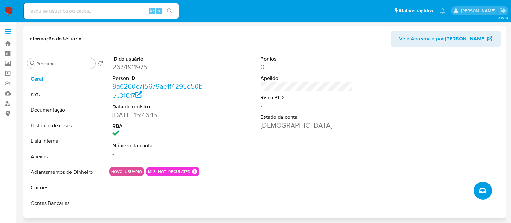
click at [485, 192] on icon "Criar caso manual" at bounding box center [482, 190] width 8 height 8
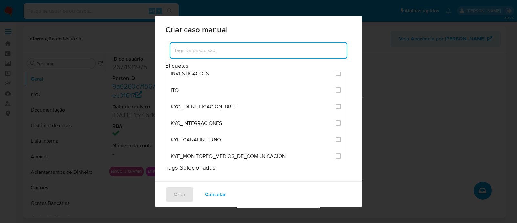
scroll to position [565, 0]
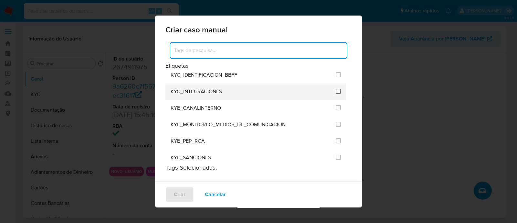
click at [336, 89] on input "2093" at bounding box center [338, 91] width 5 height 5
checkbox input "true"
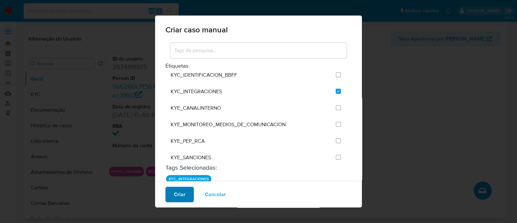
click at [170, 199] on button "Criar" at bounding box center [179, 194] width 28 height 16
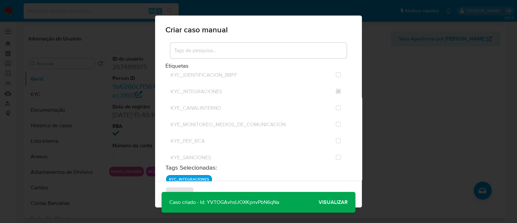
click at [349, 197] on button "Visualizar" at bounding box center [333, 202] width 45 height 16
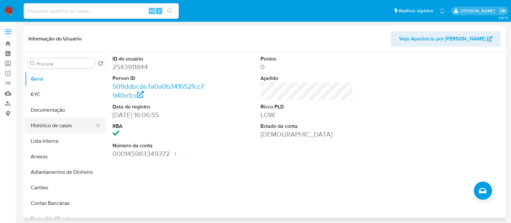
click at [49, 125] on button "Histórico de casos" at bounding box center [63, 126] width 76 height 16
select select "10"
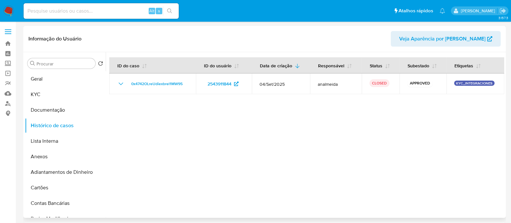
click at [286, 135] on div at bounding box center [305, 134] width 398 height 165
click at [29, 91] on button "KYC" at bounding box center [63, 95] width 76 height 16
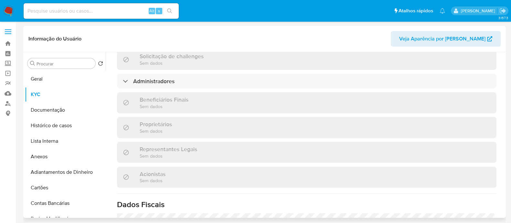
scroll to position [248, 0]
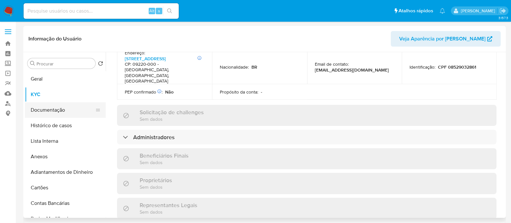
click at [55, 103] on button "Documentação" at bounding box center [63, 110] width 76 height 16
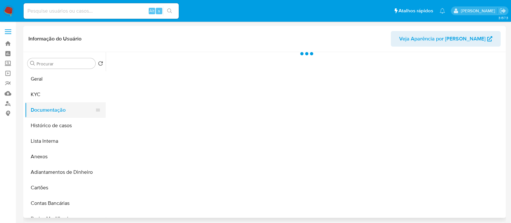
scroll to position [0, 0]
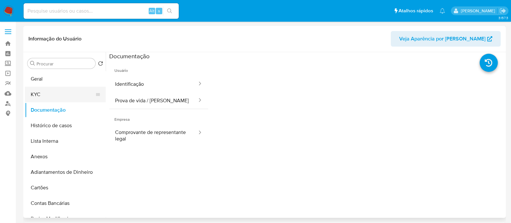
click at [46, 90] on button "KYC" at bounding box center [63, 95] width 76 height 16
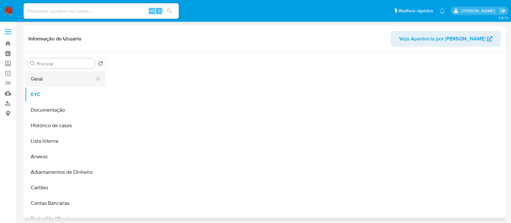
click at [50, 78] on button "Geral" at bounding box center [63, 79] width 76 height 16
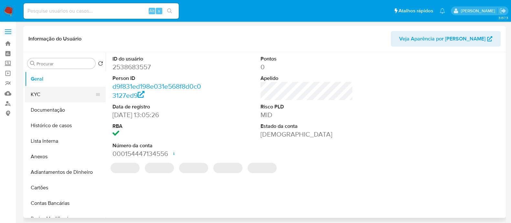
select select "10"
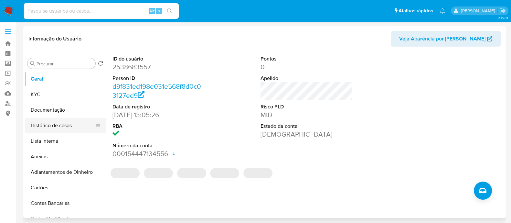
click at [60, 128] on button "Histórico de casos" at bounding box center [63, 126] width 76 height 16
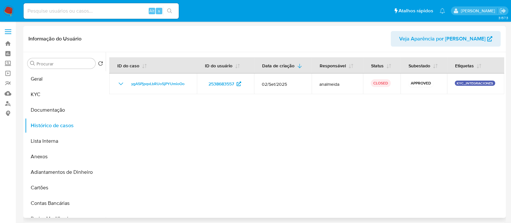
click at [391, 134] on div at bounding box center [305, 134] width 398 height 165
click at [50, 87] on button "KYC" at bounding box center [63, 95] width 76 height 16
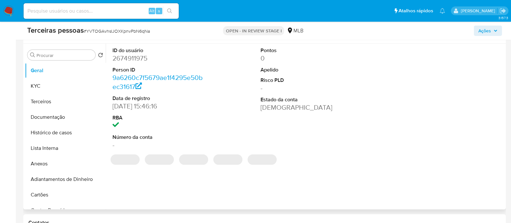
scroll to position [161, 0]
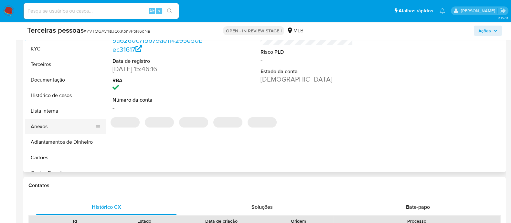
click at [69, 126] on button "Anexos" at bounding box center [63, 127] width 76 height 16
select select "10"
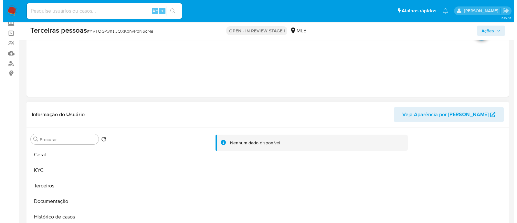
scroll to position [121, 0]
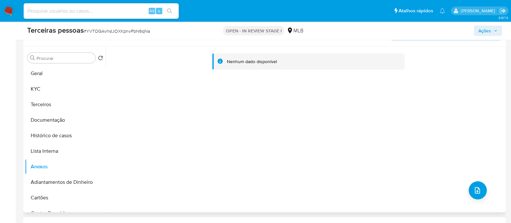
click at [483, 194] on div "Nenhum dado disponível" at bounding box center [305, 129] width 398 height 165
click at [476, 192] on icon "upload-file" at bounding box center [477, 190] width 8 height 8
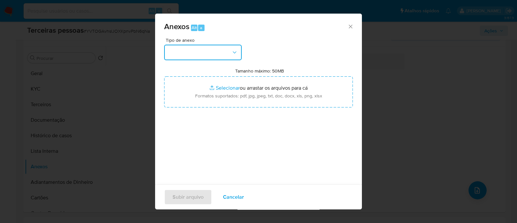
click at [204, 48] on button "button" at bounding box center [203, 53] width 78 height 16
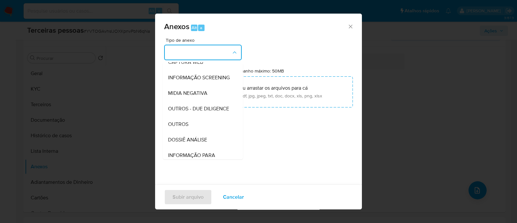
scroll to position [99, 0]
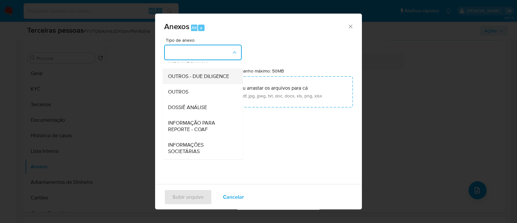
click at [197, 73] on span "OUTROS - DUE DILIGENCE" at bounding box center [198, 76] width 61 height 6
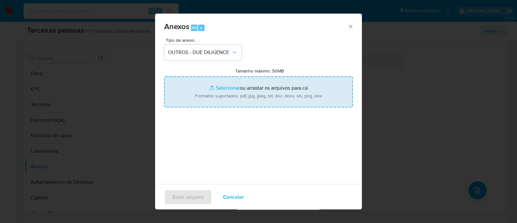
click at [231, 85] on input "Tamanho máximo: 50MB Selecionar arquivos" at bounding box center [258, 91] width 189 height 31
type input "C:\fakepath\Matriz de Risco - LA VIE SPORTS LTDA.pdf"
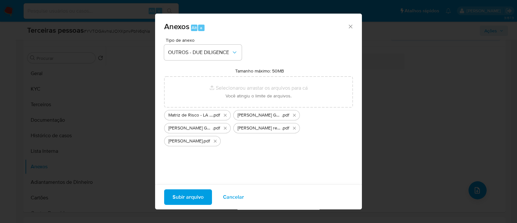
click at [193, 194] on span "Subir arquivo" at bounding box center [187, 197] width 31 height 14
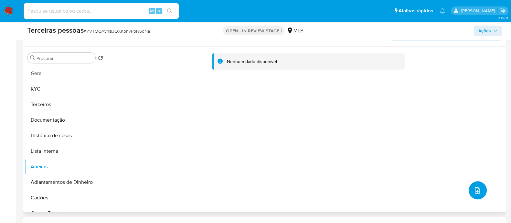
click at [470, 185] on button "upload-file" at bounding box center [477, 190] width 18 height 18
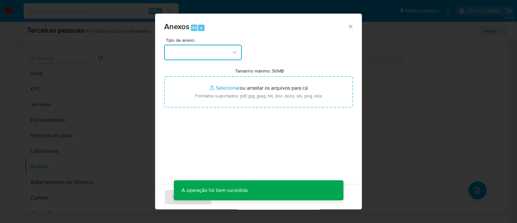
click at [202, 47] on button "button" at bounding box center [203, 53] width 78 height 16
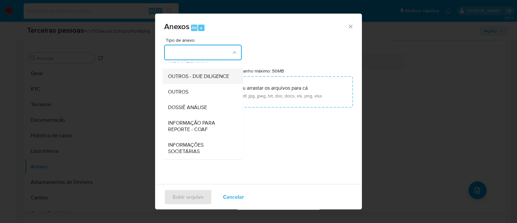
click at [212, 73] on span "OUTROS - DUE DILIGENCE" at bounding box center [198, 76] width 61 height 6
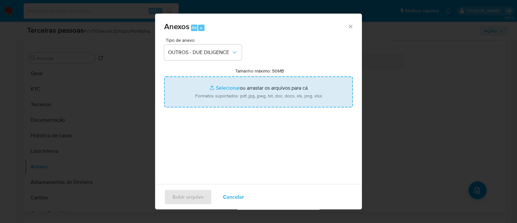
click at [214, 84] on input "Tamanho máximo: 50MB Selecionar arquivos" at bounding box center [258, 91] width 189 height 31
type input "C:\fakepath\FERNANDA GALINDO SILVARES refinitiv.pdf"
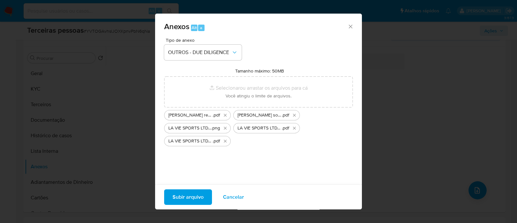
click at [199, 191] on span "Subir arquivo" at bounding box center [187, 197] width 31 height 14
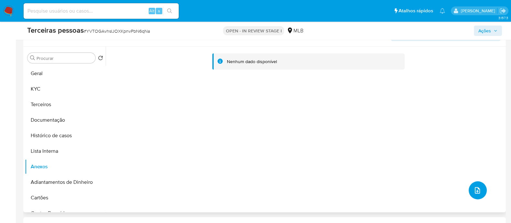
click at [474, 191] on icon "upload-file" at bounding box center [477, 190] width 8 height 8
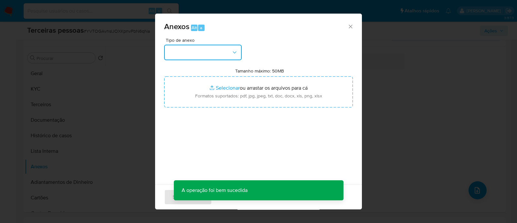
click at [237, 53] on icon "button" at bounding box center [234, 52] width 6 height 6
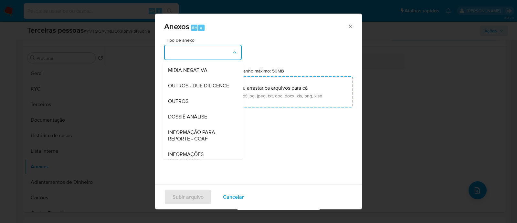
scroll to position [80, 0]
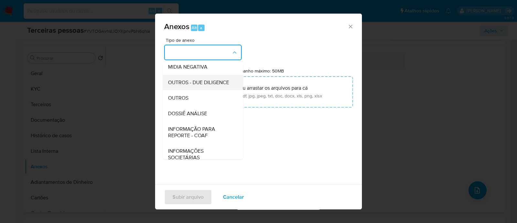
click at [220, 86] on span "OUTROS - DUE DILIGENCE" at bounding box center [198, 82] width 61 height 6
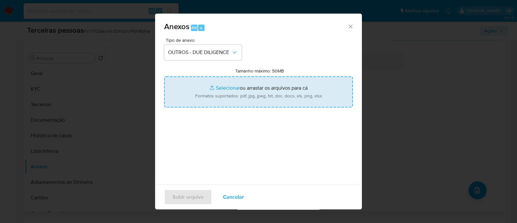
click at [290, 89] on input "Tamanho máximo: 50MB Selecionar arquivos" at bounding box center [258, 91] width 189 height 31
type input "C:\fakepath\LA VIE SPORTS LTDA cnpj.pdf"
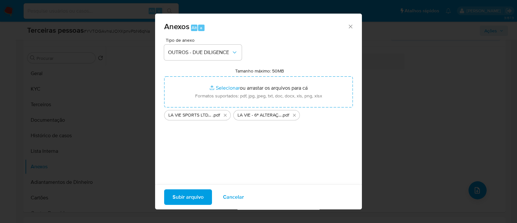
click at [197, 199] on span "Subir arquivo" at bounding box center [187, 197] width 31 height 14
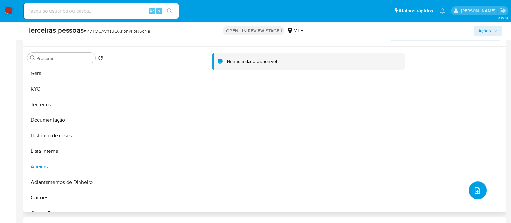
click at [476, 187] on icon "upload-file" at bounding box center [477, 190] width 8 height 8
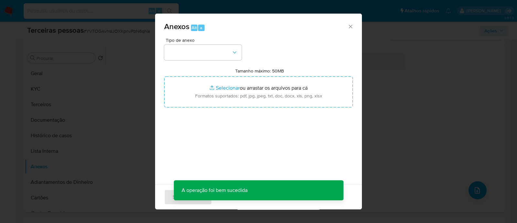
click at [109, 142] on div "Anexos Alt a Tipo de anexo Tamanho máximo: 50MB Selecionar arquivos Selecionar …" at bounding box center [258, 111] width 517 height 223
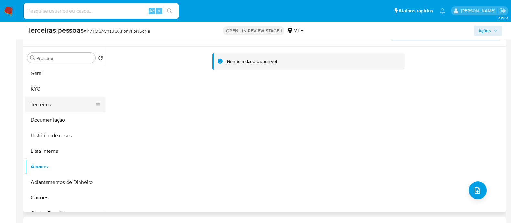
click at [57, 107] on button "Terceiros" at bounding box center [63, 105] width 76 height 16
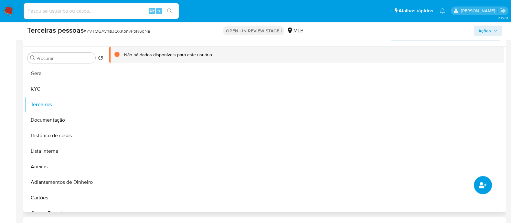
click at [476, 187] on button "common.add_complementary_information" at bounding box center [483, 185] width 18 height 18
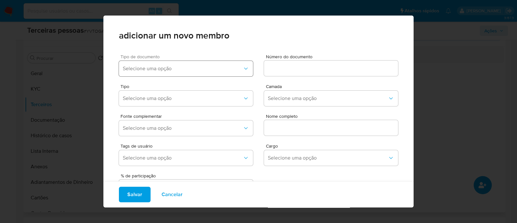
click at [199, 72] on button "Selecione uma opção" at bounding box center [186, 69] width 134 height 16
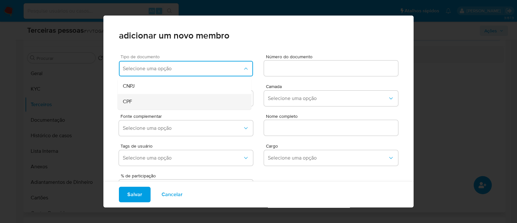
click at [177, 106] on div "CPF" at bounding box center [172, 102] width 99 height 16
drag, startPoint x: 280, startPoint y: 74, endPoint x: 285, endPoint y: 68, distance: 8.1
click at [282, 71] on div at bounding box center [331, 68] width 134 height 16
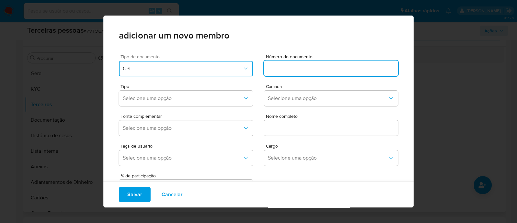
click at [285, 68] on input at bounding box center [331, 68] width 134 height 8
type input "099.238.167-37"
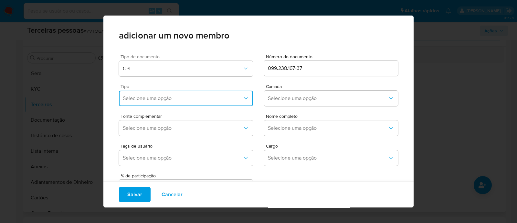
click at [174, 97] on span "Selecione uma opção" at bounding box center [183, 98] width 120 height 6
click at [150, 175] on div "Accionistas" at bounding box center [172, 178] width 99 height 16
click at [298, 89] on div "Camada Selecione uma opção" at bounding box center [331, 96] width 134 height 25
click at [287, 101] on span "Selecione uma opção" at bounding box center [328, 98] width 120 height 6
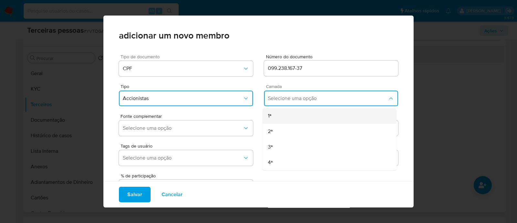
click at [277, 115] on div "1ª" at bounding box center [317, 116] width 99 height 16
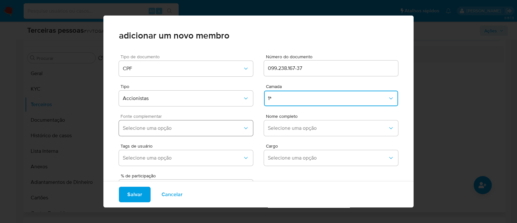
click at [205, 129] on span "Selecione uma opção" at bounding box center [183, 128] width 120 height 6
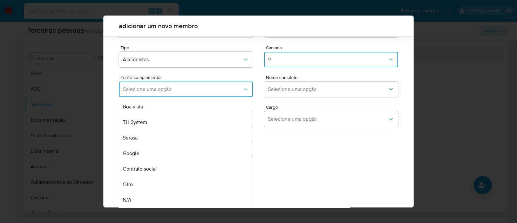
drag, startPoint x: 183, startPoint y: 169, endPoint x: 212, endPoint y: 158, distance: 31.1
click at [183, 169] on div "Contrato social" at bounding box center [172, 169] width 99 height 16
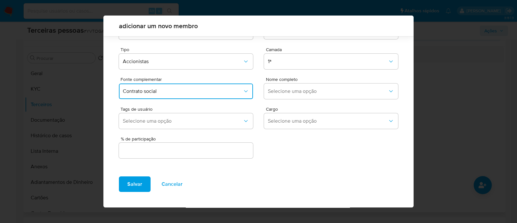
scroll to position [24, 0]
click at [312, 88] on span "Selecione uma opção" at bounding box center [328, 91] width 120 height 6
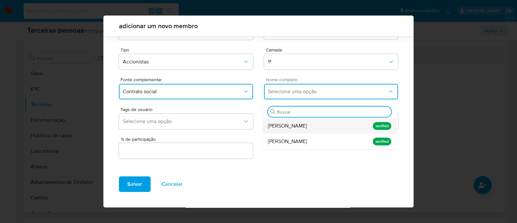
click at [305, 127] on span "Fernanda Galindo Silvares" at bounding box center [287, 125] width 39 height 6
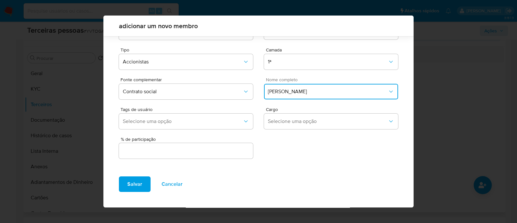
click at [174, 152] on input "text" at bounding box center [186, 150] width 134 height 8
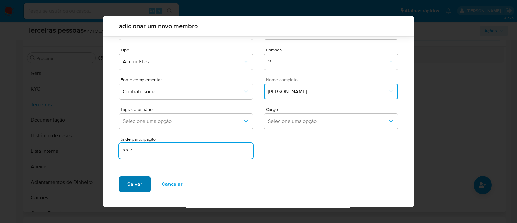
type input "33.4"
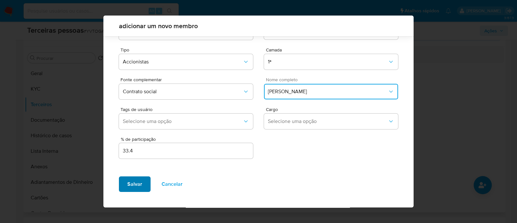
click at [138, 185] on span "Salvar" at bounding box center [134, 184] width 15 height 14
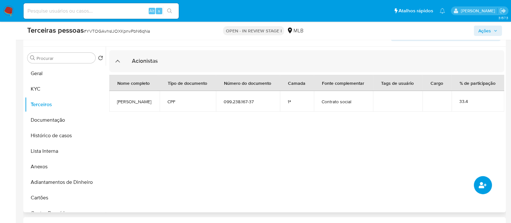
click at [484, 186] on icon "common.add_complementary_information" at bounding box center [482, 185] width 8 height 8
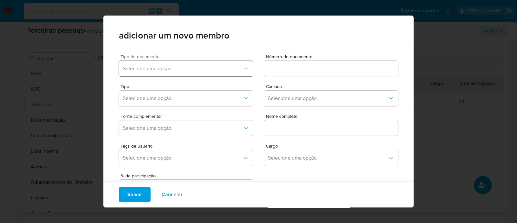
click at [223, 76] on button "Selecione uma opção" at bounding box center [186, 69] width 134 height 16
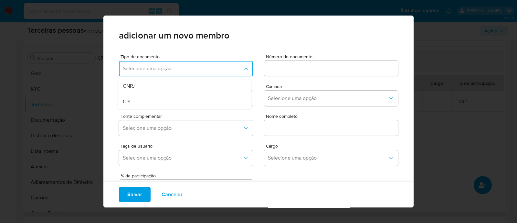
click at [160, 99] on div "CPF" at bounding box center [172, 102] width 99 height 16
click at [369, 65] on input at bounding box center [331, 68] width 134 height 8
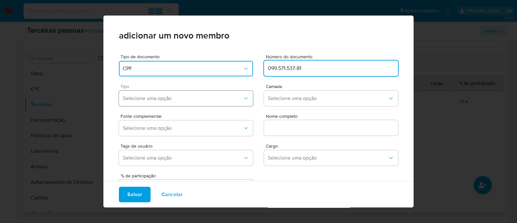
type input "099.571.537-81"
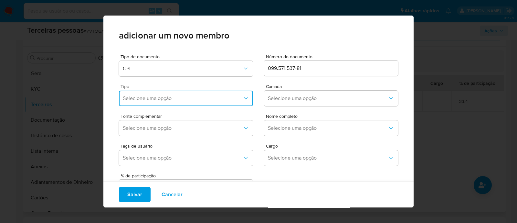
click at [169, 103] on button "Selecione uma opção" at bounding box center [186, 98] width 134 height 16
drag, startPoint x: 147, startPoint y: 173, endPoint x: 264, endPoint y: 126, distance: 126.8
click at [147, 173] on div "Accionistas" at bounding box center [172, 178] width 99 height 16
click at [278, 100] on span "Selecione uma opção" at bounding box center [328, 98] width 120 height 6
click at [281, 119] on div "1ª" at bounding box center [317, 116] width 99 height 16
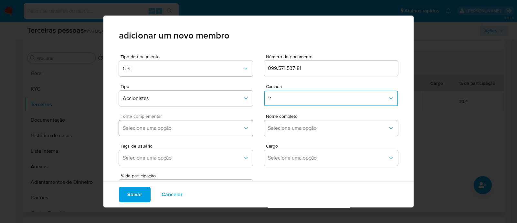
click at [219, 130] on span "Selecione uma opção" at bounding box center [183, 128] width 120 height 6
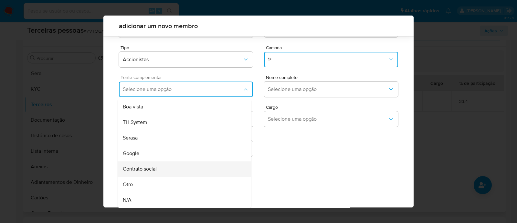
click at [189, 166] on div "Contrato social" at bounding box center [172, 169] width 99 height 16
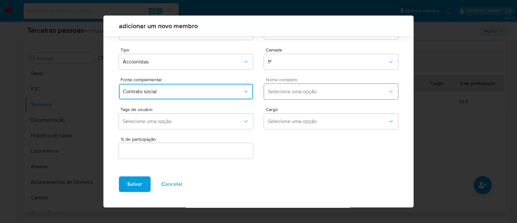
click at [292, 93] on span "Selecione uma opção" at bounding box center [328, 91] width 120 height 6
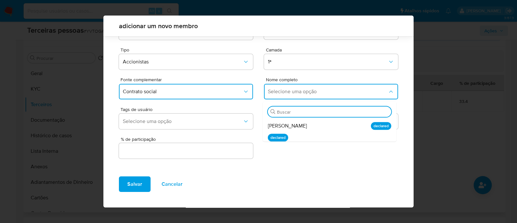
drag, startPoint x: 311, startPoint y: 122, endPoint x: 250, endPoint y: 148, distance: 66.0
click at [307, 122] on span "Roberta Carvalho Perlingeiro Moraes" at bounding box center [287, 125] width 39 height 6
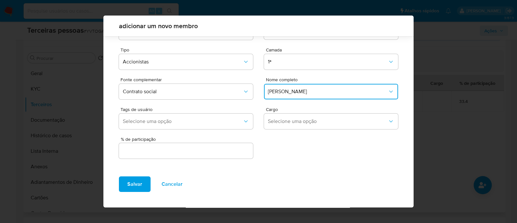
click at [192, 164] on div "Tipo de documento CPF Número do documento 099.571.537-81 Tipo Accionistas Camad…" at bounding box center [258, 92] width 310 height 159
drag, startPoint x: 218, startPoint y: 151, endPoint x: 223, endPoint y: 151, distance: 5.2
click at [221, 151] on input "text" at bounding box center [186, 150] width 134 height 8
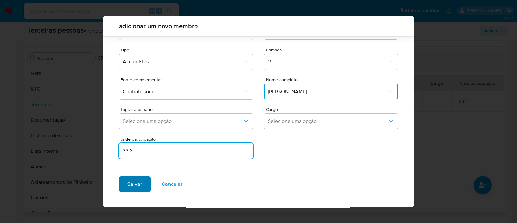
type input "33.3"
click at [120, 185] on button "Salvar" at bounding box center [135, 184] width 32 height 16
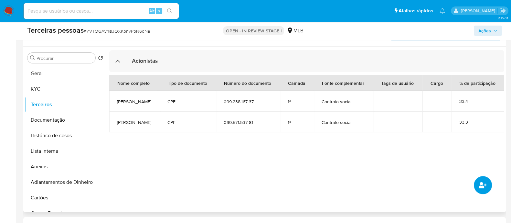
click at [477, 183] on button "common.add_complementary_information" at bounding box center [483, 185] width 18 height 18
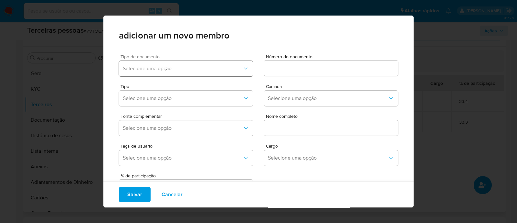
click at [206, 65] on span "Selecione uma opção" at bounding box center [183, 68] width 120 height 6
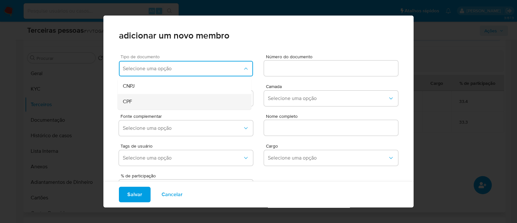
click at [153, 98] on div "CPF" at bounding box center [172, 102] width 99 height 16
click at [296, 62] on div at bounding box center [331, 68] width 134 height 16
click at [287, 78] on div "Número do documento" at bounding box center [331, 66] width 134 height 25
click at [288, 63] on div at bounding box center [331, 68] width 134 height 16
click at [286, 68] on input at bounding box center [331, 68] width 134 height 8
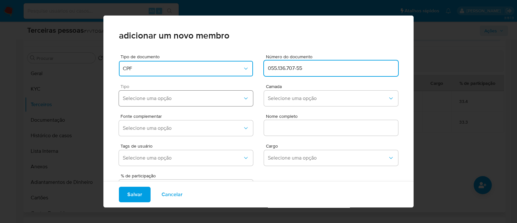
type input "055.136.707-55"
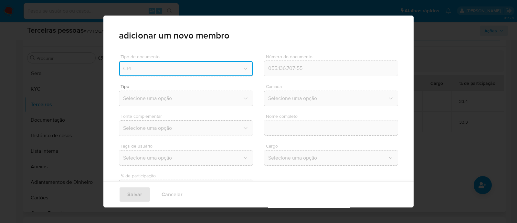
type input "Mariana Cezarino Gastin"
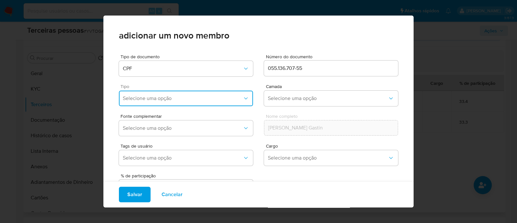
click at [146, 98] on span "Selecione uma opção" at bounding box center [183, 98] width 120 height 6
click at [145, 173] on div "Accionistas" at bounding box center [172, 178] width 99 height 16
click at [281, 98] on span "Selecione uma opção" at bounding box center [328, 98] width 120 height 6
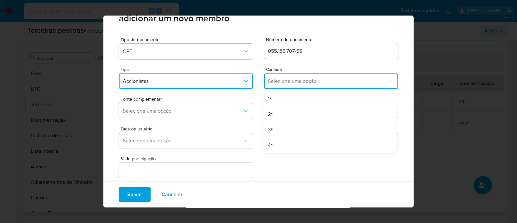
scroll to position [26, 0]
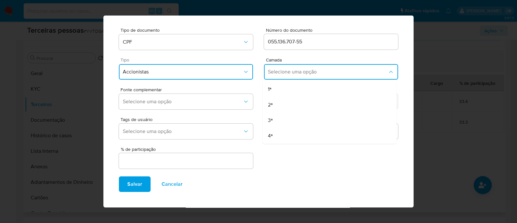
click at [288, 94] on div "1ª" at bounding box center [317, 89] width 99 height 16
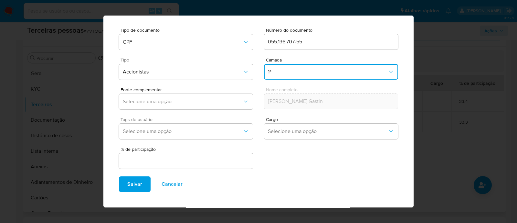
click at [195, 118] on span "Tags de usuário" at bounding box center [187, 119] width 134 height 5
click at [194, 112] on div "Tags de usuário Selecione uma opção Cargo Selecione uma opção" at bounding box center [258, 127] width 279 height 30
click at [195, 102] on span "Selecione uma opção" at bounding box center [183, 101] width 120 height 6
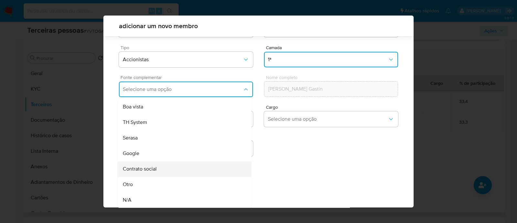
click at [171, 170] on div "Contrato social" at bounding box center [172, 169] width 99 height 16
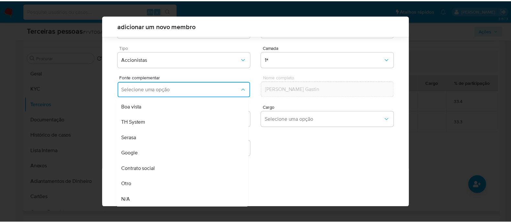
scroll to position [24, 0]
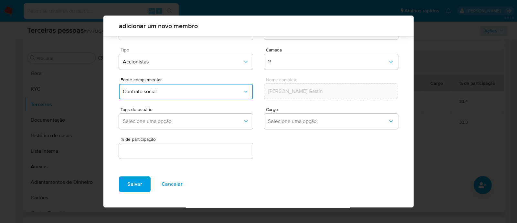
click at [194, 151] on input "text" at bounding box center [186, 150] width 134 height 8
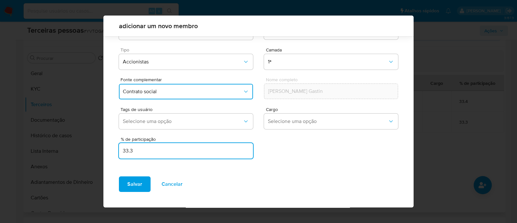
type input "33.3"
click at [134, 187] on span "Salvar" at bounding box center [134, 184] width 15 height 14
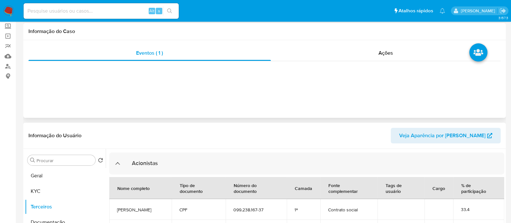
scroll to position [0, 0]
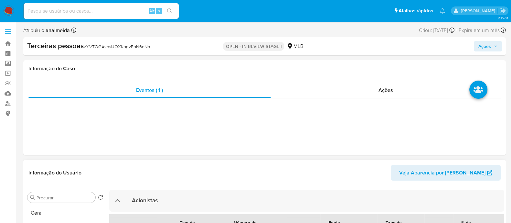
click at [484, 49] on span "Ações" at bounding box center [484, 46] width 13 height 10
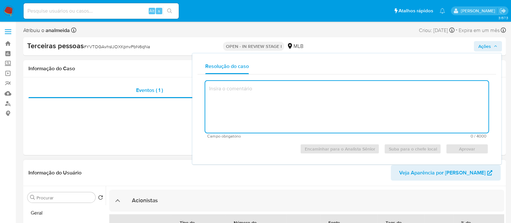
click at [176, 165] on header "Informação do Usuário Veja Aparência por Pessoa" at bounding box center [264, 173] width 472 height 16
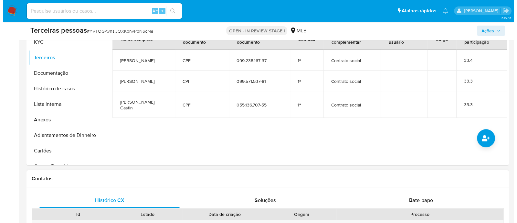
scroll to position [110, 0]
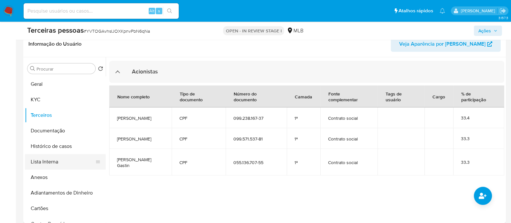
click at [66, 164] on button "Lista Interna" at bounding box center [63, 162] width 76 height 16
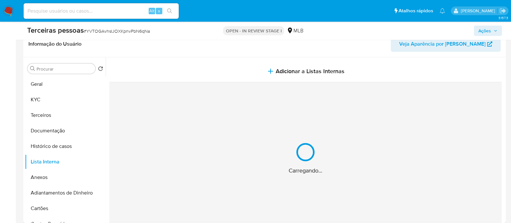
click at [317, 72] on span "Adicionar a Listas Internas" at bounding box center [310, 71] width 69 height 7
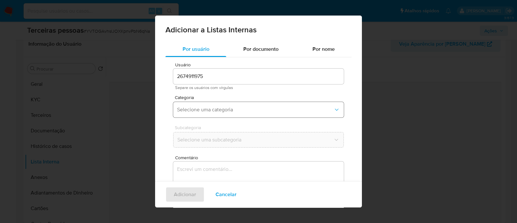
click at [192, 103] on button "Selecione uma categoria" at bounding box center [258, 110] width 171 height 16
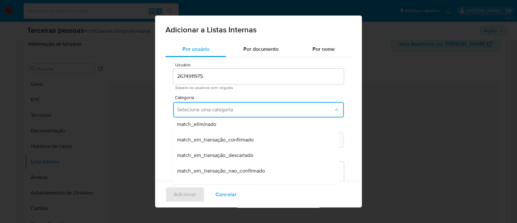
scroll to position [168, 0]
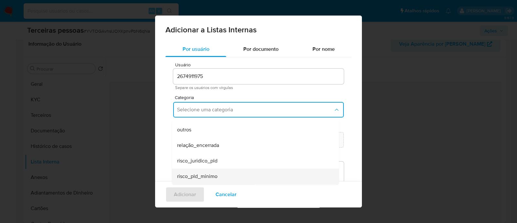
click at [278, 176] on div "risco_pld_minimo" at bounding box center [253, 176] width 153 height 16
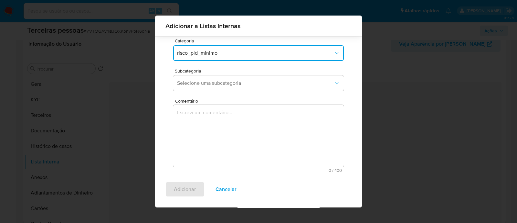
scroll to position [53, 0]
click at [227, 89] on button "Selecione uma subcategoria" at bounding box center [258, 82] width 171 height 16
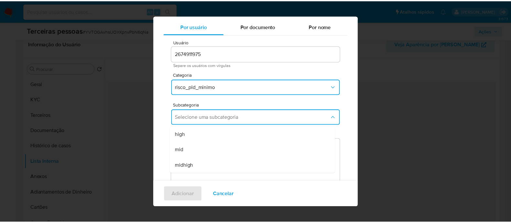
scroll to position [5, 0]
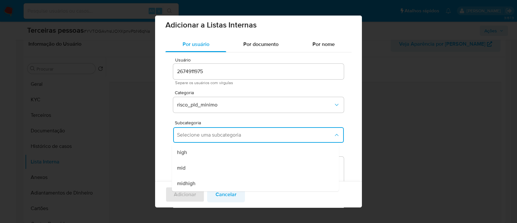
click at [237, 197] on button "Cancelar" at bounding box center [226, 194] width 38 height 16
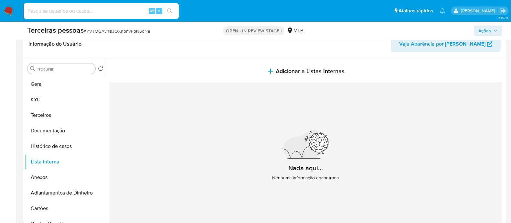
click at [482, 29] on span "Ações" at bounding box center [484, 31] width 13 height 10
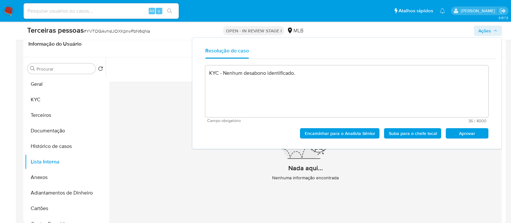
click at [465, 129] on span "Aprovar" at bounding box center [467, 133] width 34 height 9
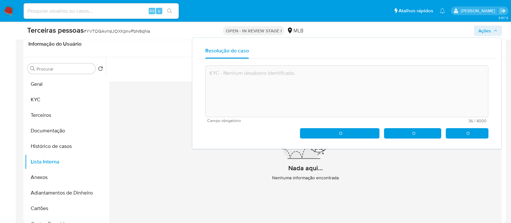
type textarea "KYC - Nenhum desabono identificado."
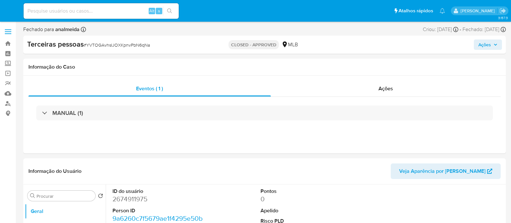
select select "10"
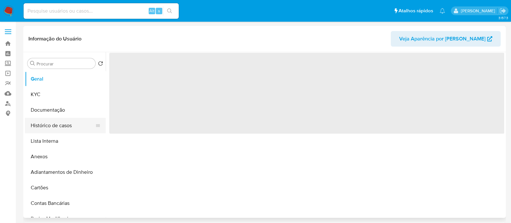
click at [57, 128] on button "Histórico de casos" at bounding box center [63, 126] width 76 height 16
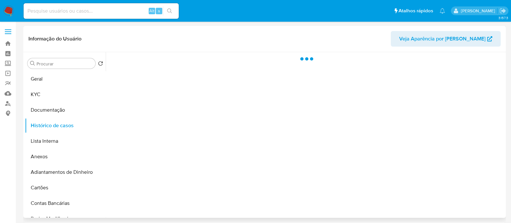
select select "10"
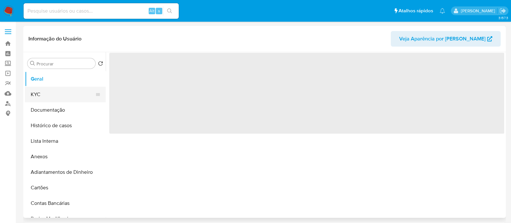
click at [39, 99] on button "KYC" at bounding box center [63, 95] width 76 height 16
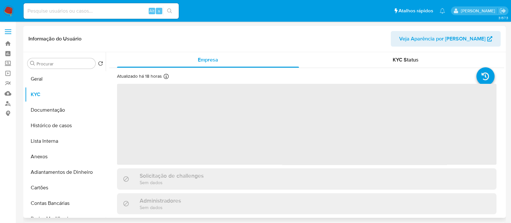
select select "10"
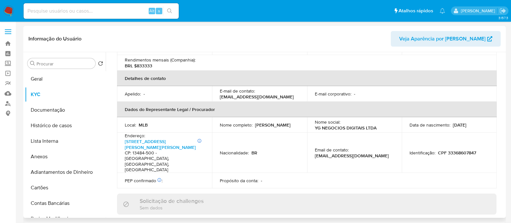
scroll to position [325, 0]
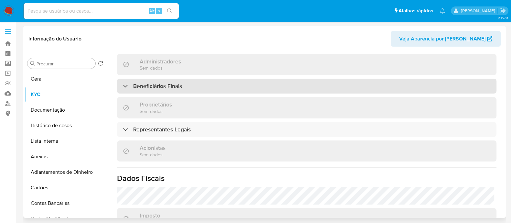
click at [178, 82] on h3 "Beneficiários Finais" at bounding box center [157, 85] width 49 height 7
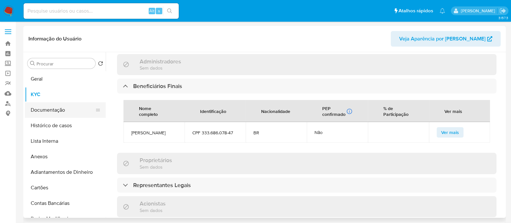
click at [54, 111] on button "Documentação" at bounding box center [63, 110] width 76 height 16
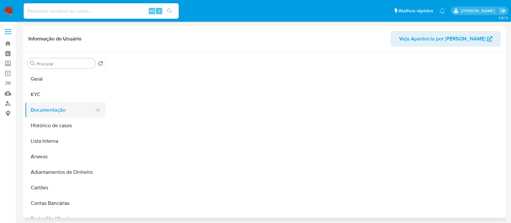
scroll to position [0, 0]
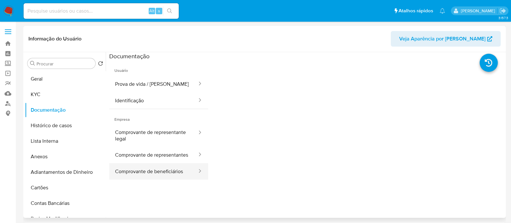
click at [168, 172] on button "Comprovante de beneficiários" at bounding box center [153, 171] width 89 height 16
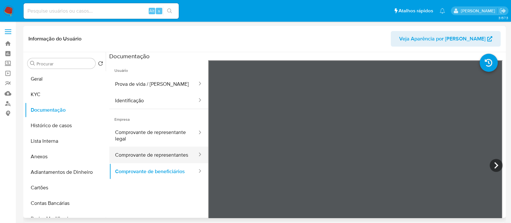
click at [160, 153] on button "Comprovante de representantes" at bounding box center [153, 154] width 89 height 16
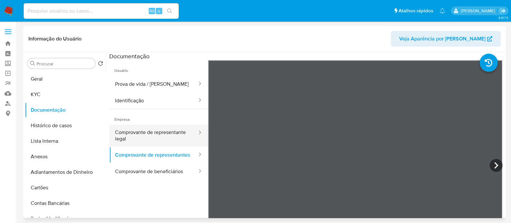
click at [167, 138] on button "Comprovante de representante legal" at bounding box center [153, 135] width 89 height 22
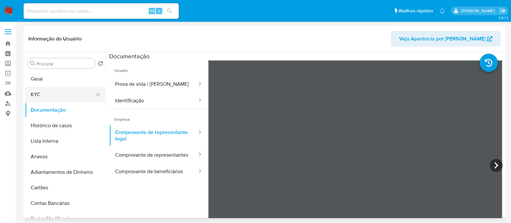
click at [35, 94] on button "KYC" at bounding box center [63, 95] width 76 height 16
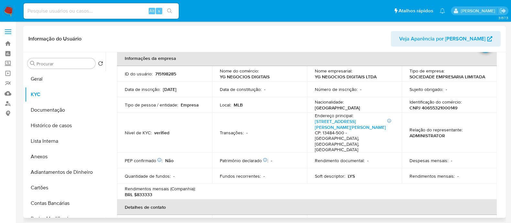
scroll to position [40, 0]
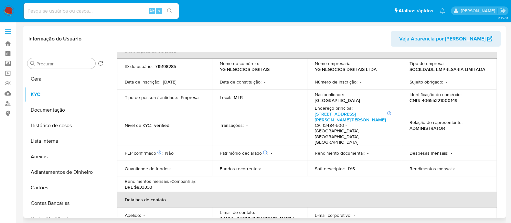
click at [444, 95] on p "Identificação do comércio :" at bounding box center [435, 94] width 52 height 6
click at [442, 97] on p "CNPJ 40655321000149" at bounding box center [433, 100] width 48 height 6
copy p "40655321000149"
click at [332, 118] on link "[STREET_ADDRESS][PERSON_NAME][PERSON_NAME]" at bounding box center [350, 116] width 71 height 12
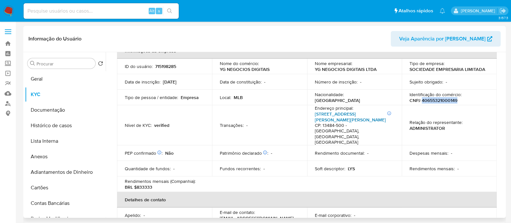
click at [329, 115] on link "[STREET_ADDRESS][PERSON_NAME][PERSON_NAME]" at bounding box center [350, 116] width 71 height 12
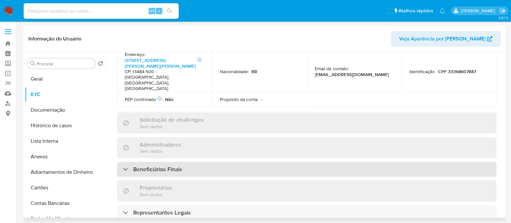
click at [259, 161] on div "Beneficiários Finais" at bounding box center [306, 168] width 379 height 15
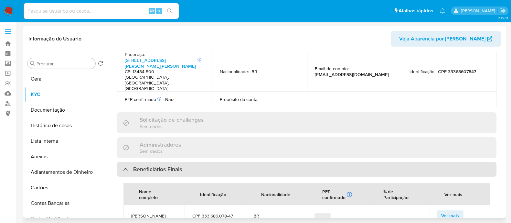
scroll to position [323, 0]
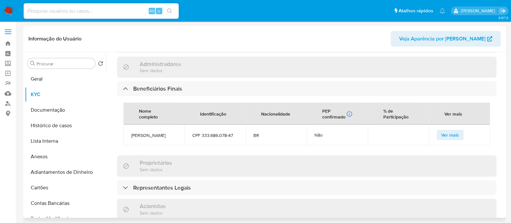
click at [148, 132] on span "[PERSON_NAME]" at bounding box center [154, 135] width 46 height 6
copy span "[PERSON_NAME]"
click at [55, 109] on button "Documentação" at bounding box center [63, 110] width 76 height 16
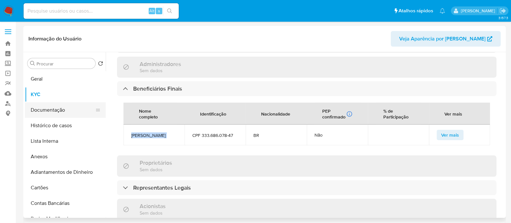
scroll to position [0, 0]
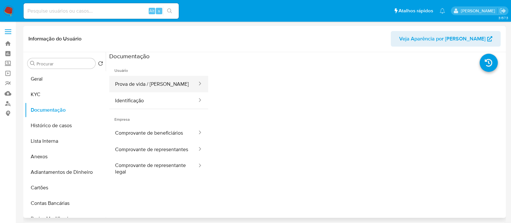
click at [161, 83] on button "Prova de vida / [PERSON_NAME]" at bounding box center [153, 84] width 89 height 16
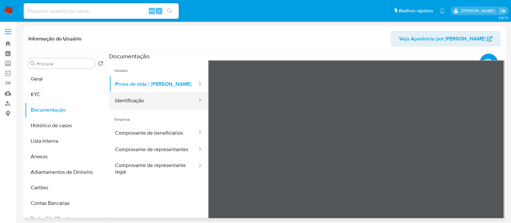
click at [173, 103] on button "Identificação" at bounding box center [153, 100] width 89 height 16
